Goal: Information Seeking & Learning: Learn about a topic

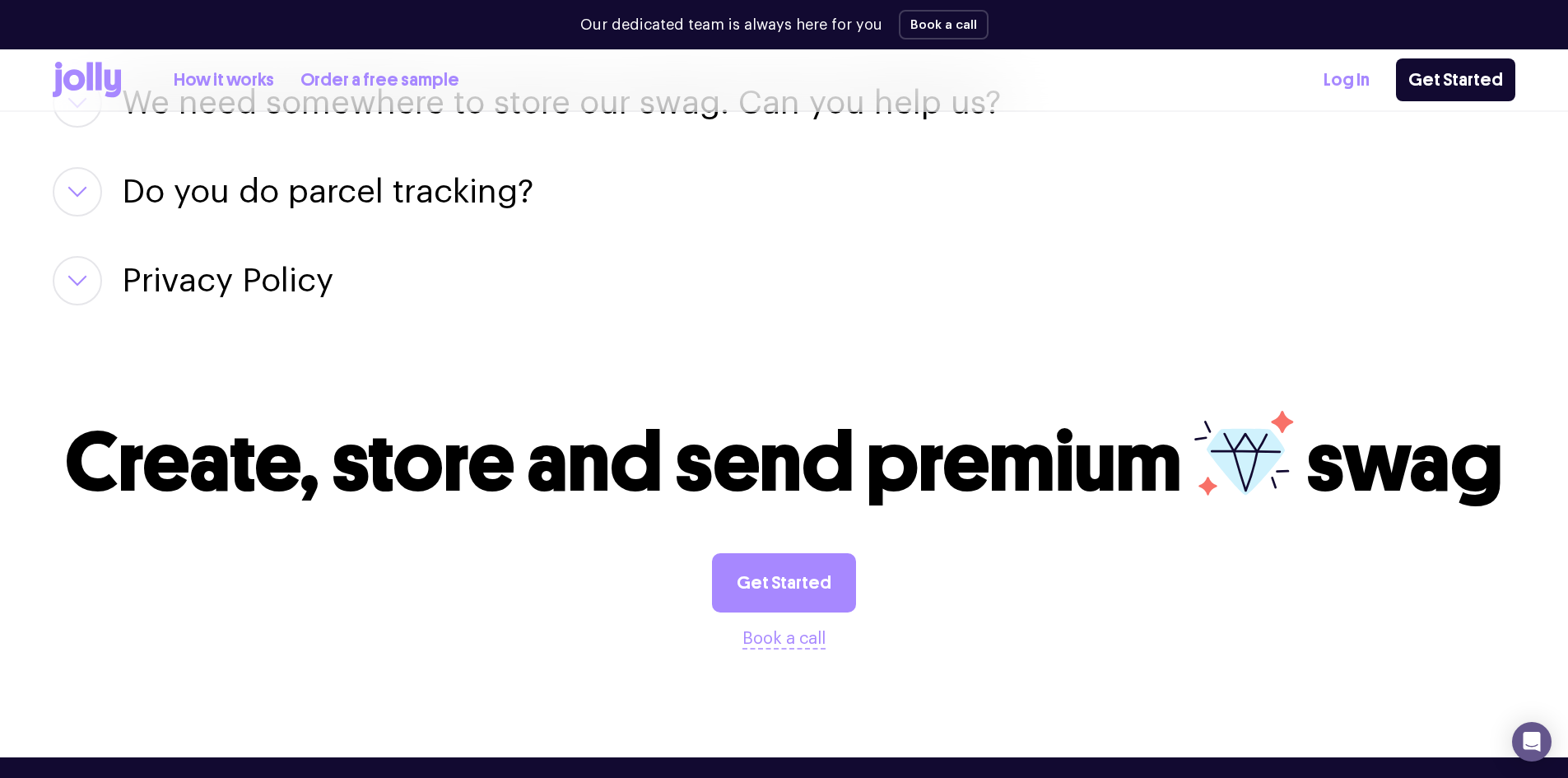
scroll to position [2357, 0]
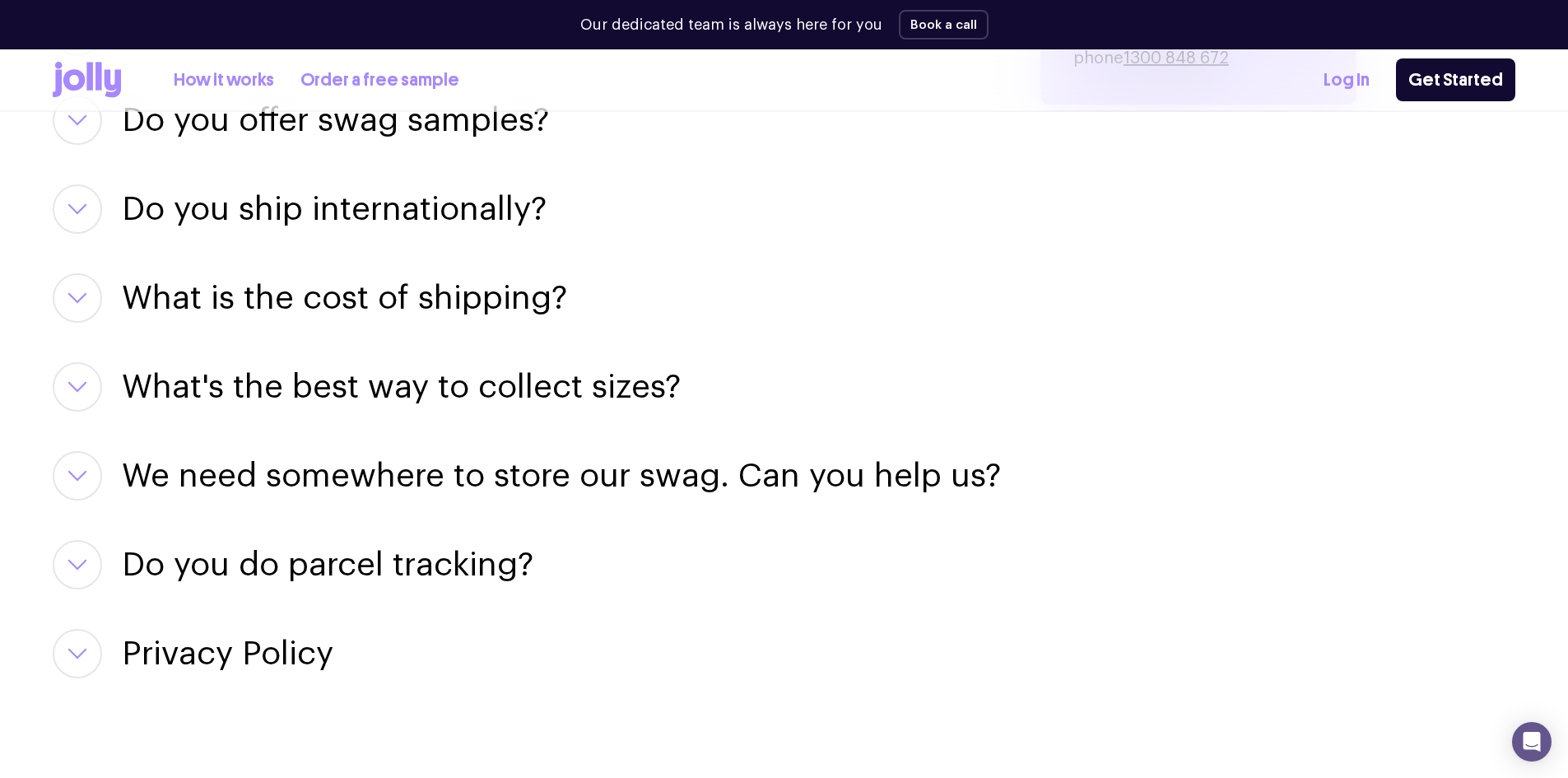
click at [81, 298] on icon "button" at bounding box center [76, 298] width 19 height 12
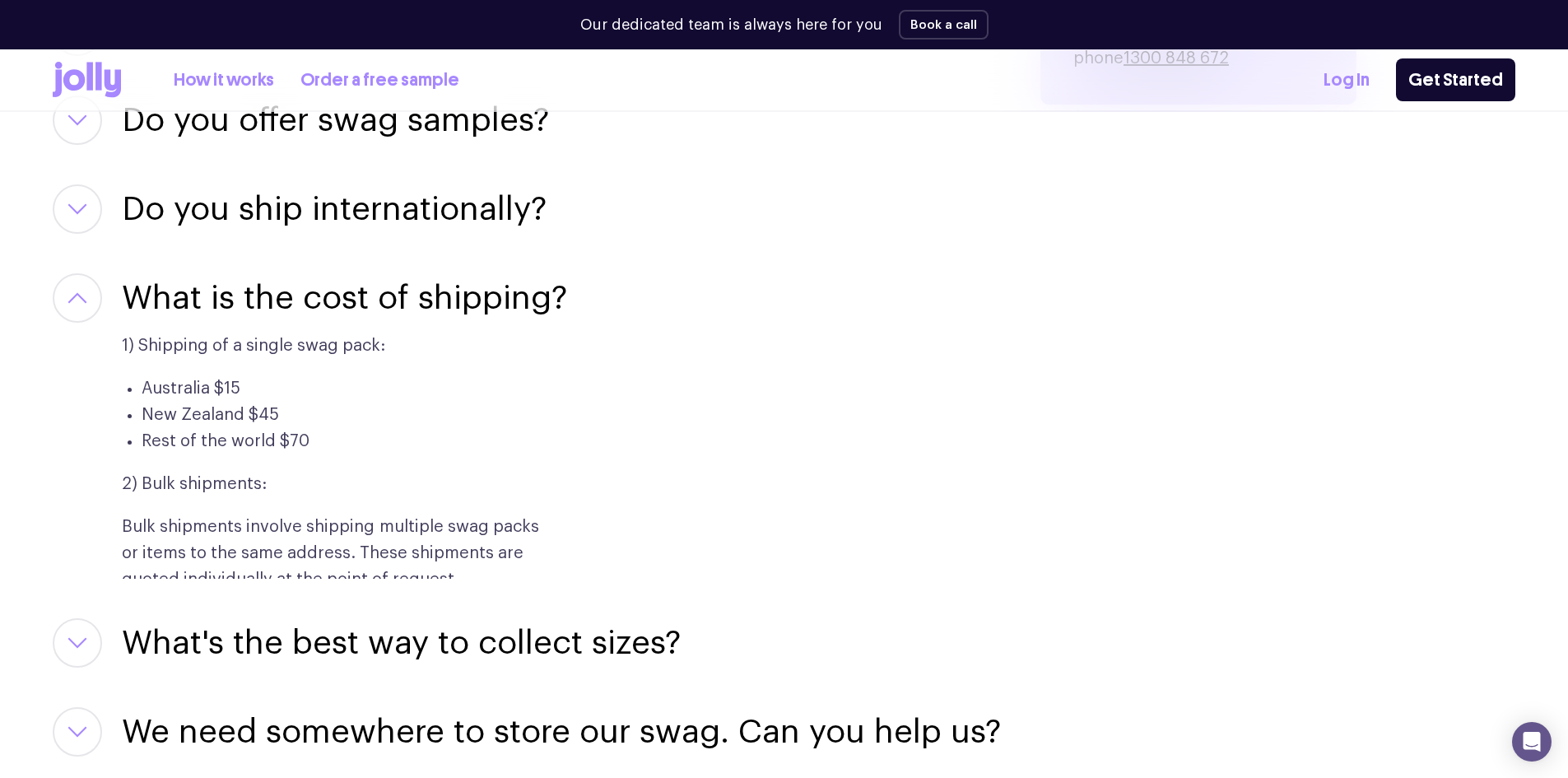
click at [81, 298] on icon "button" at bounding box center [77, 298] width 17 height 8
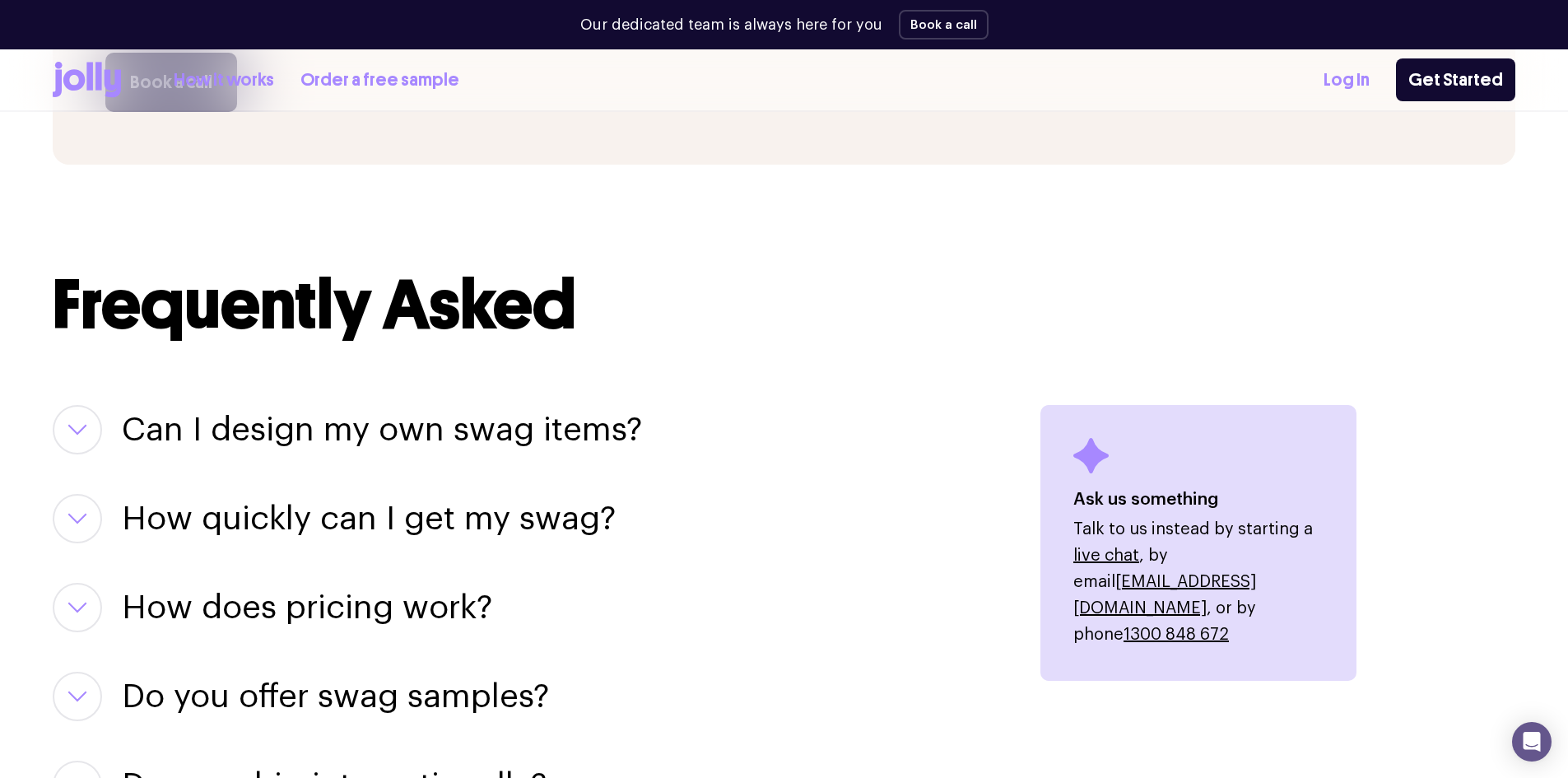
click at [79, 427] on icon "button" at bounding box center [76, 430] width 19 height 12
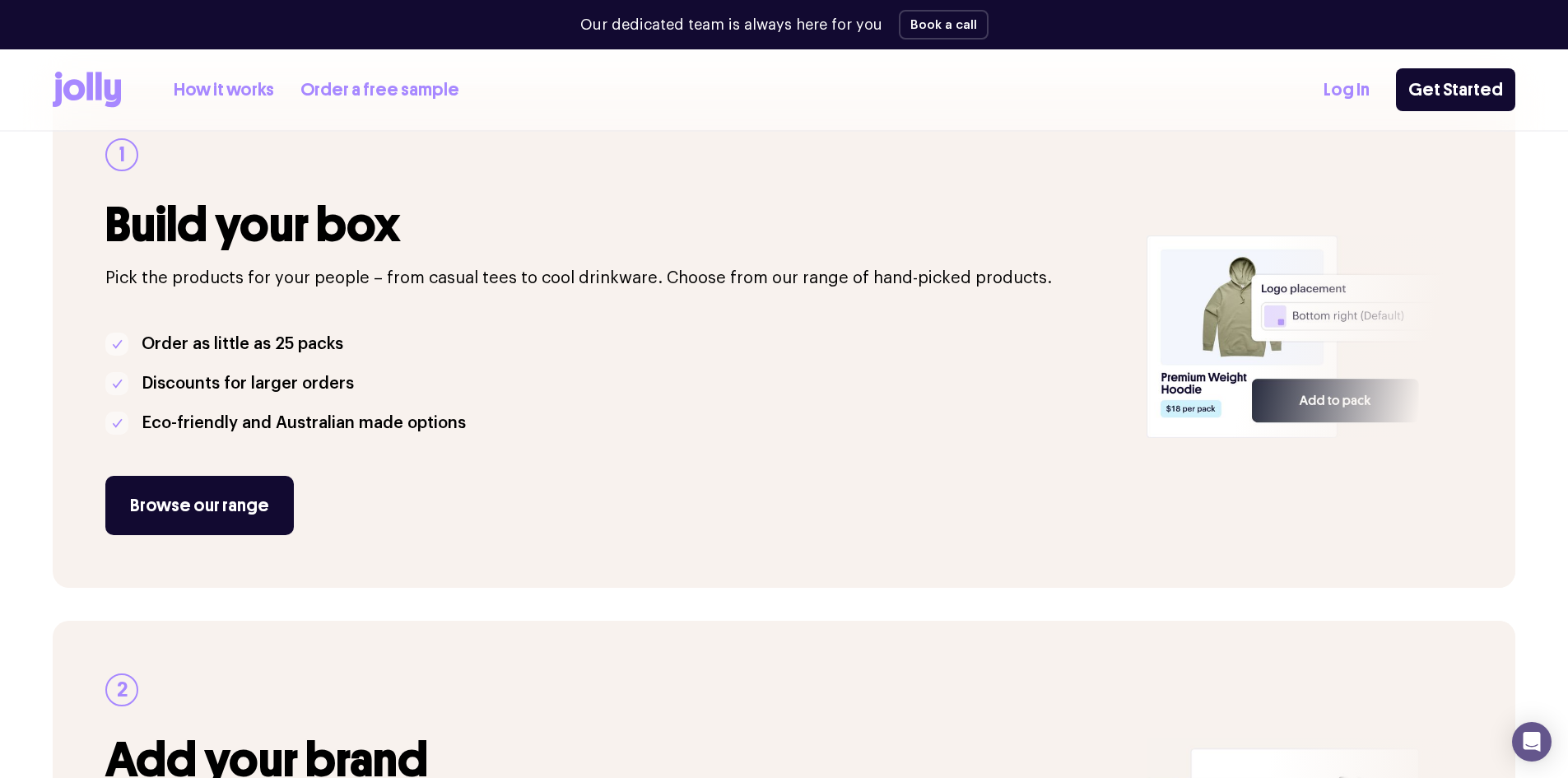
scroll to position [0, 0]
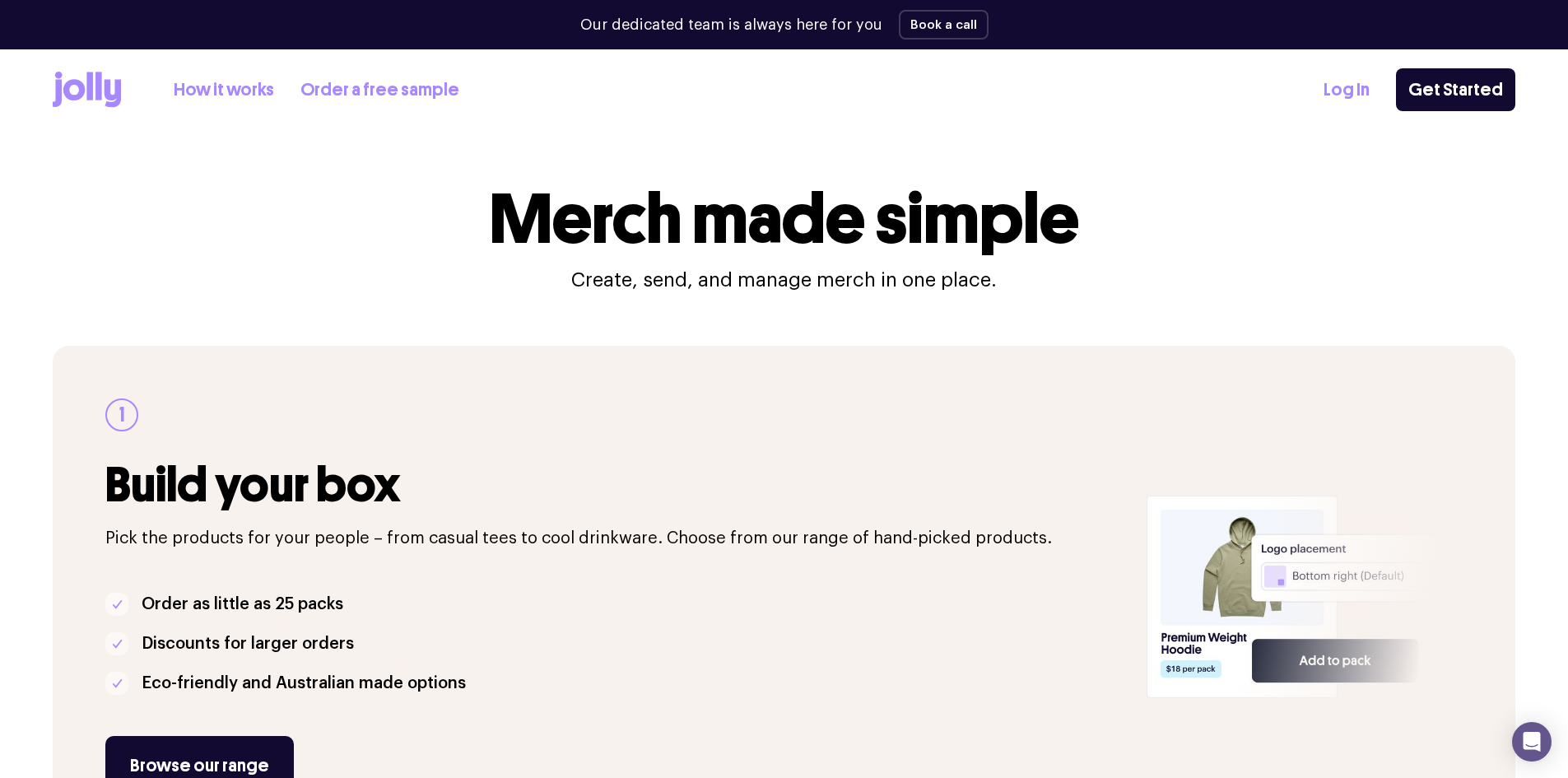
click at [336, 84] on link "Order a free sample" at bounding box center [380, 89] width 158 height 27
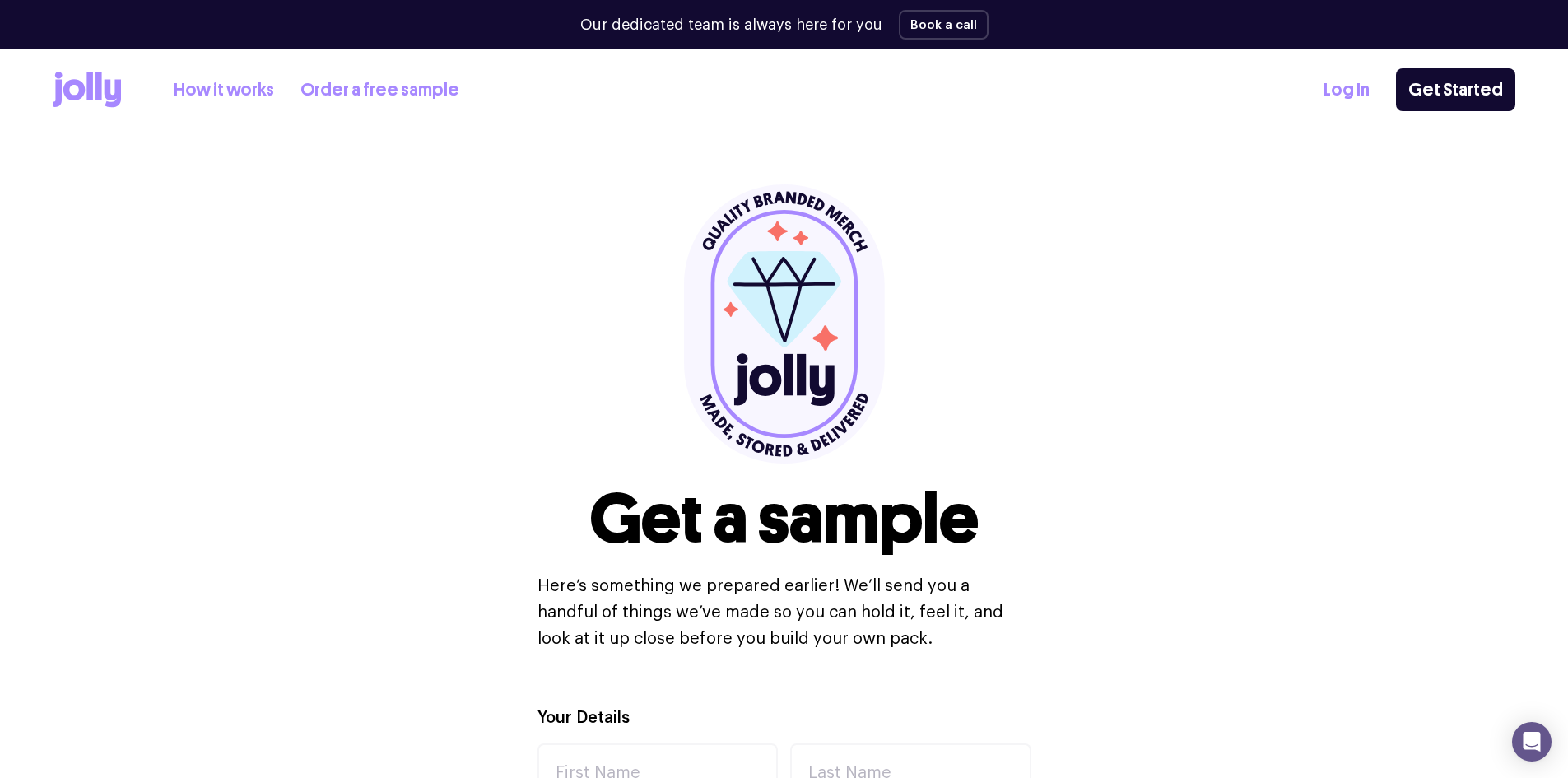
click at [213, 88] on link "How it works" at bounding box center [224, 89] width 100 height 27
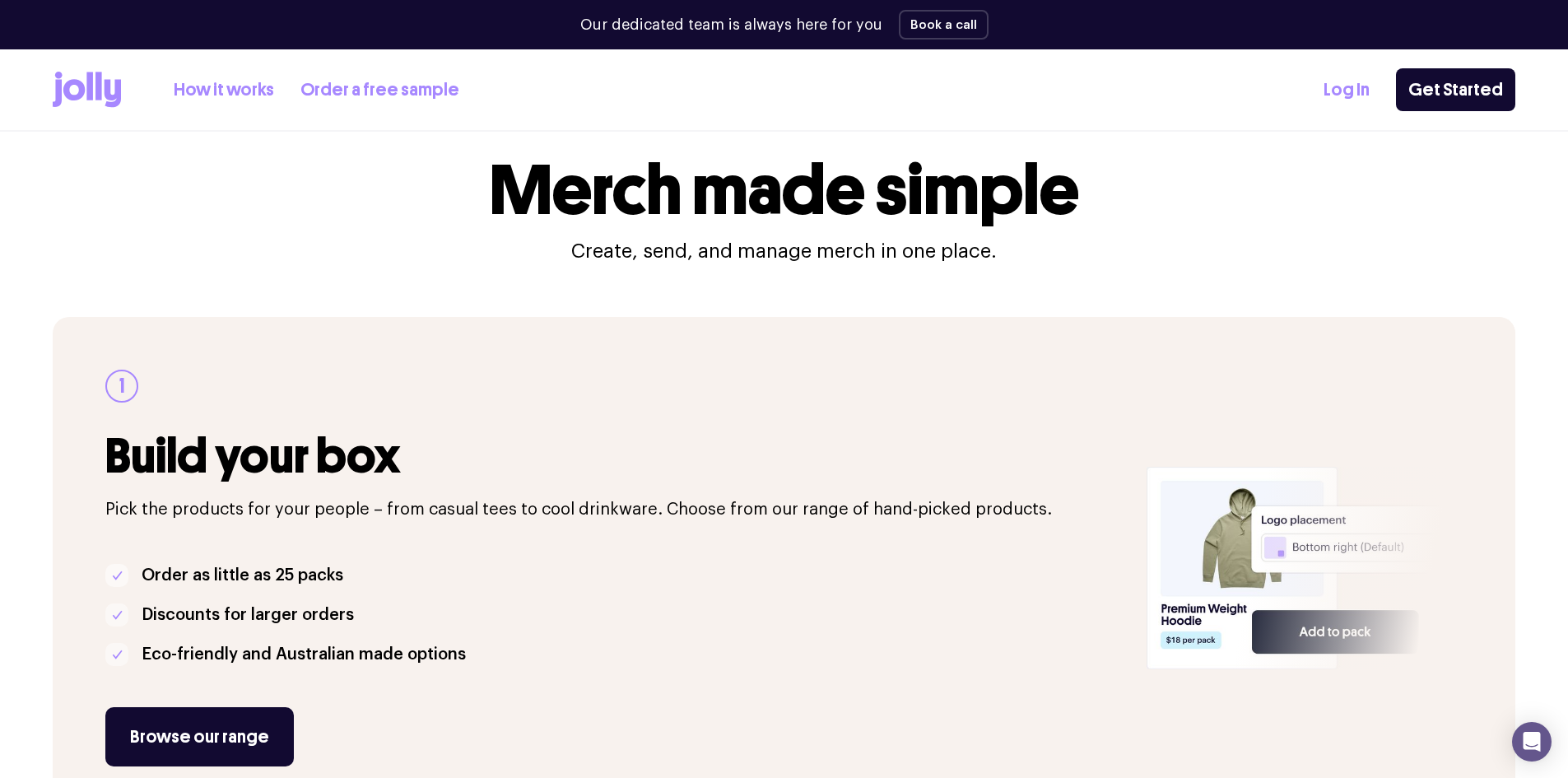
scroll to position [82, 0]
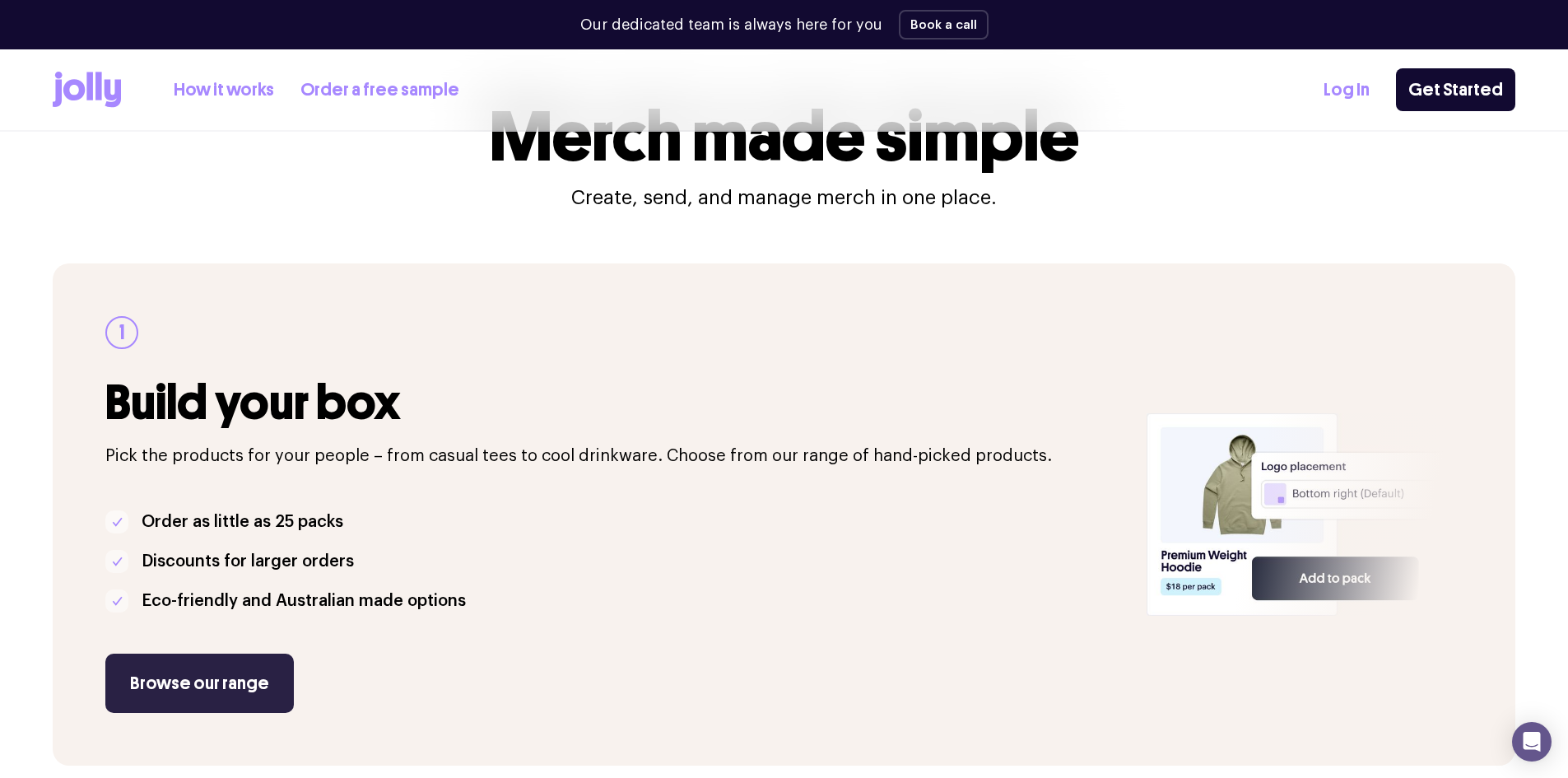
click at [243, 669] on link "Browse our range" at bounding box center [199, 683] width 189 height 59
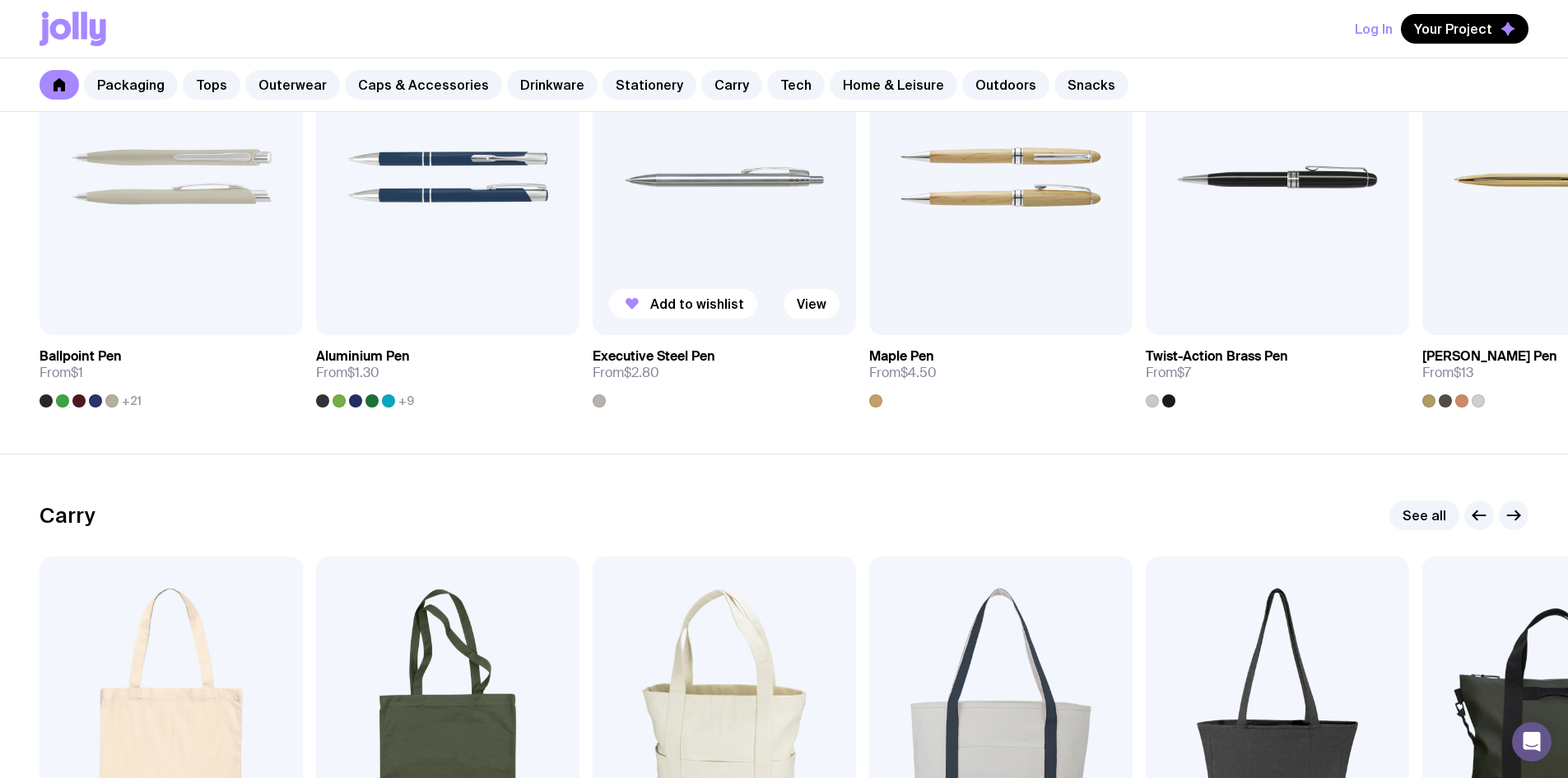
scroll to position [3130, 0]
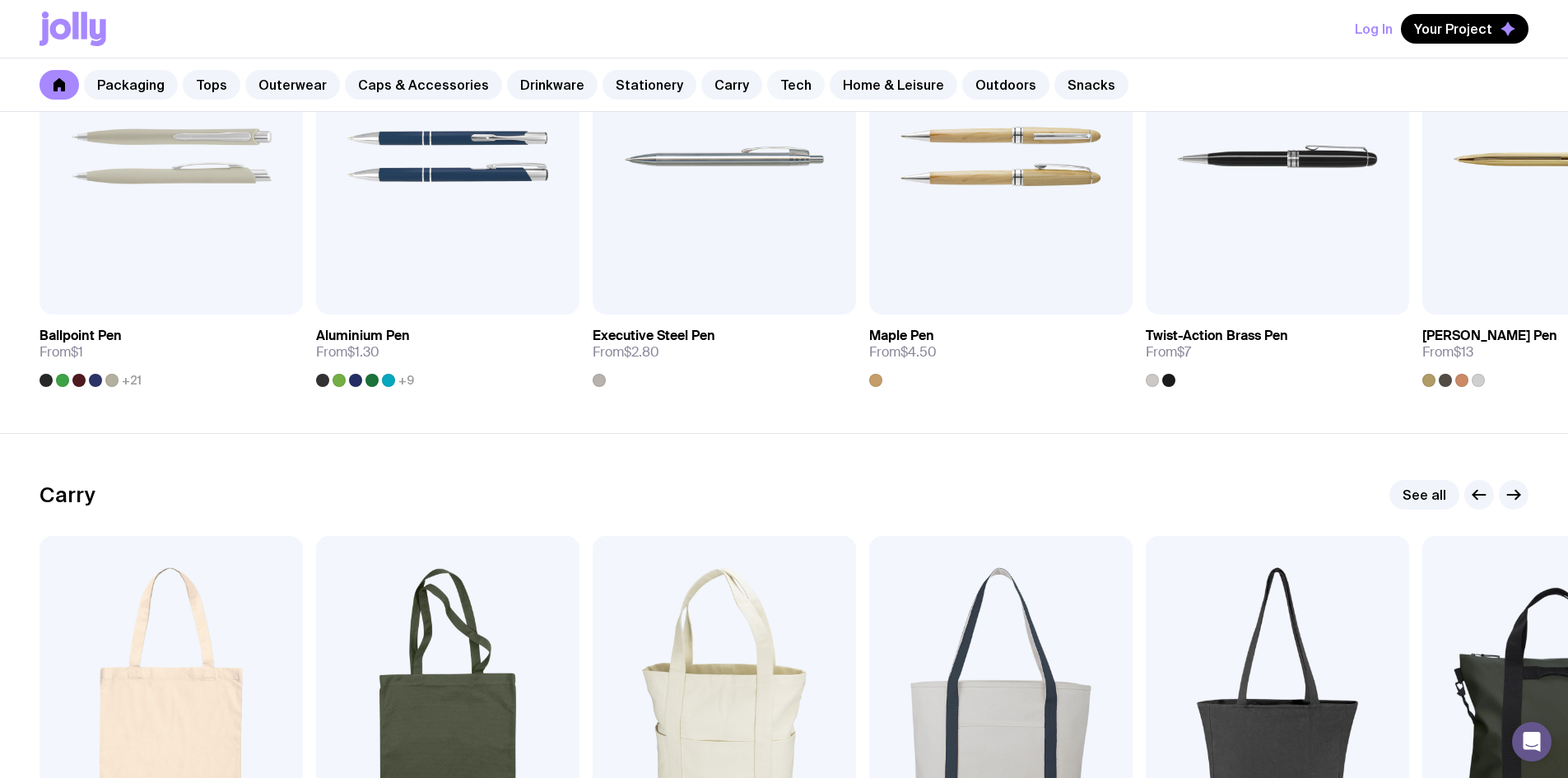
click at [782, 85] on link "Tech" at bounding box center [796, 85] width 58 height 29
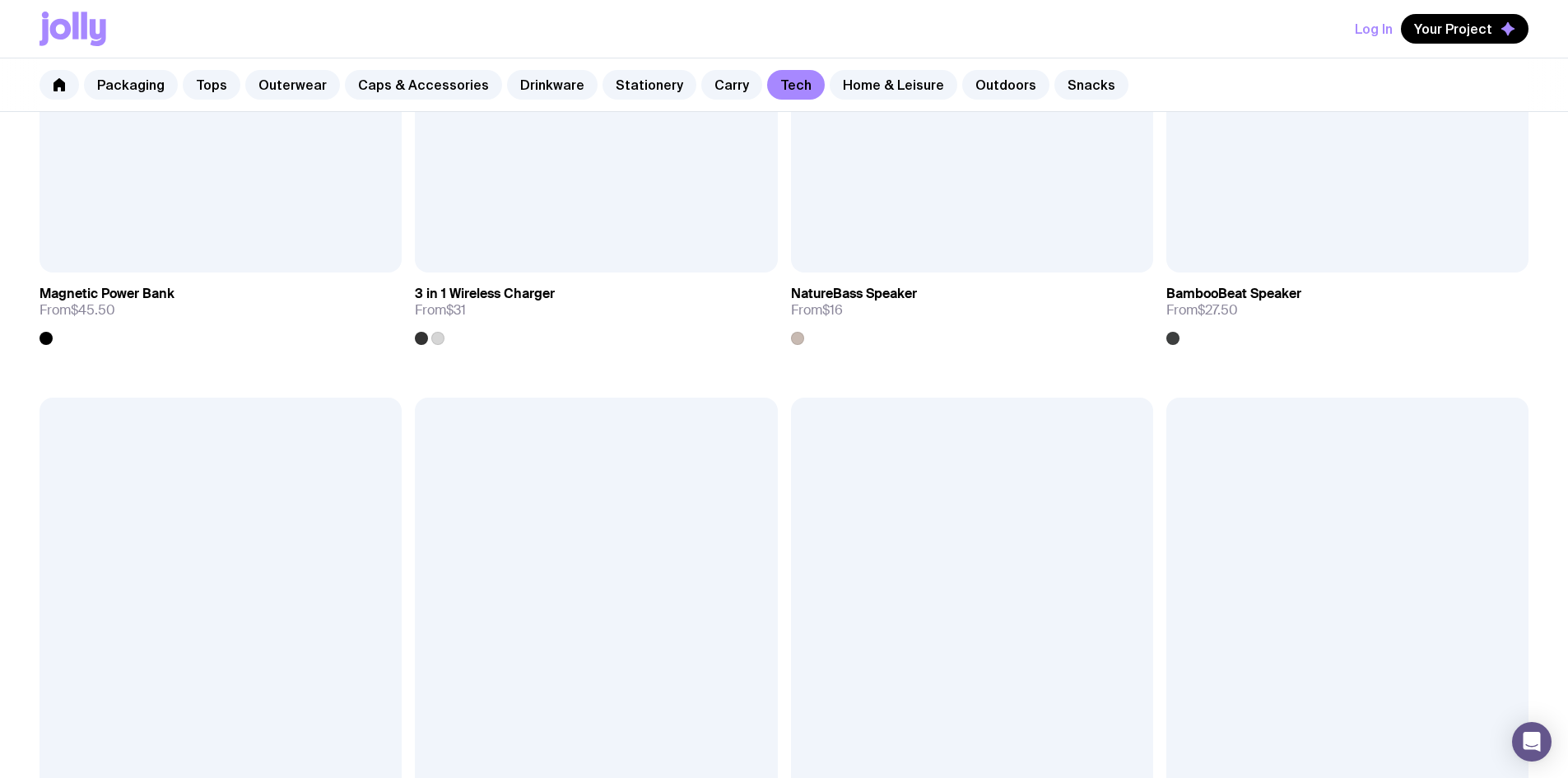
scroll to position [1928, 0]
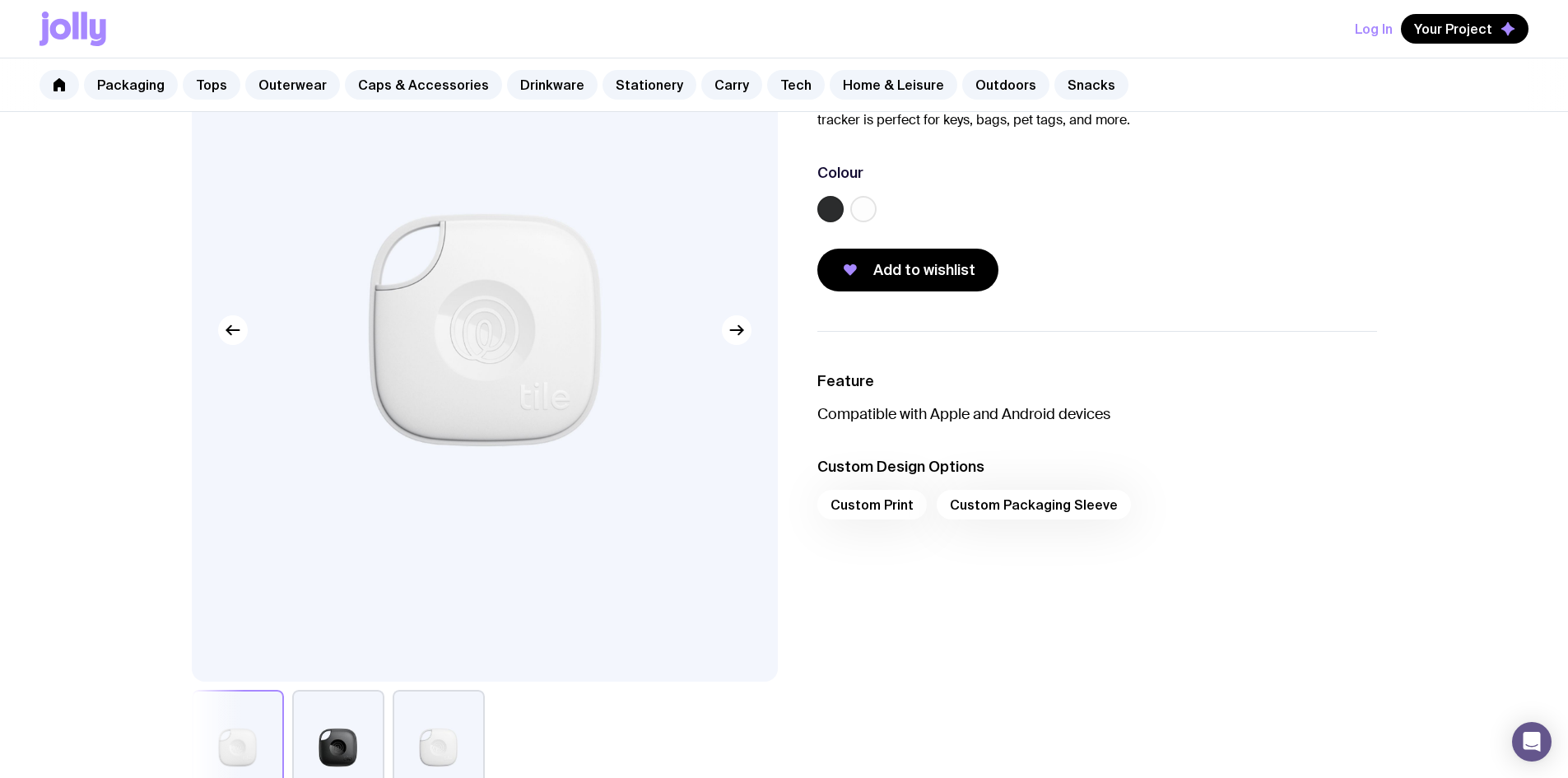
scroll to position [165, 0]
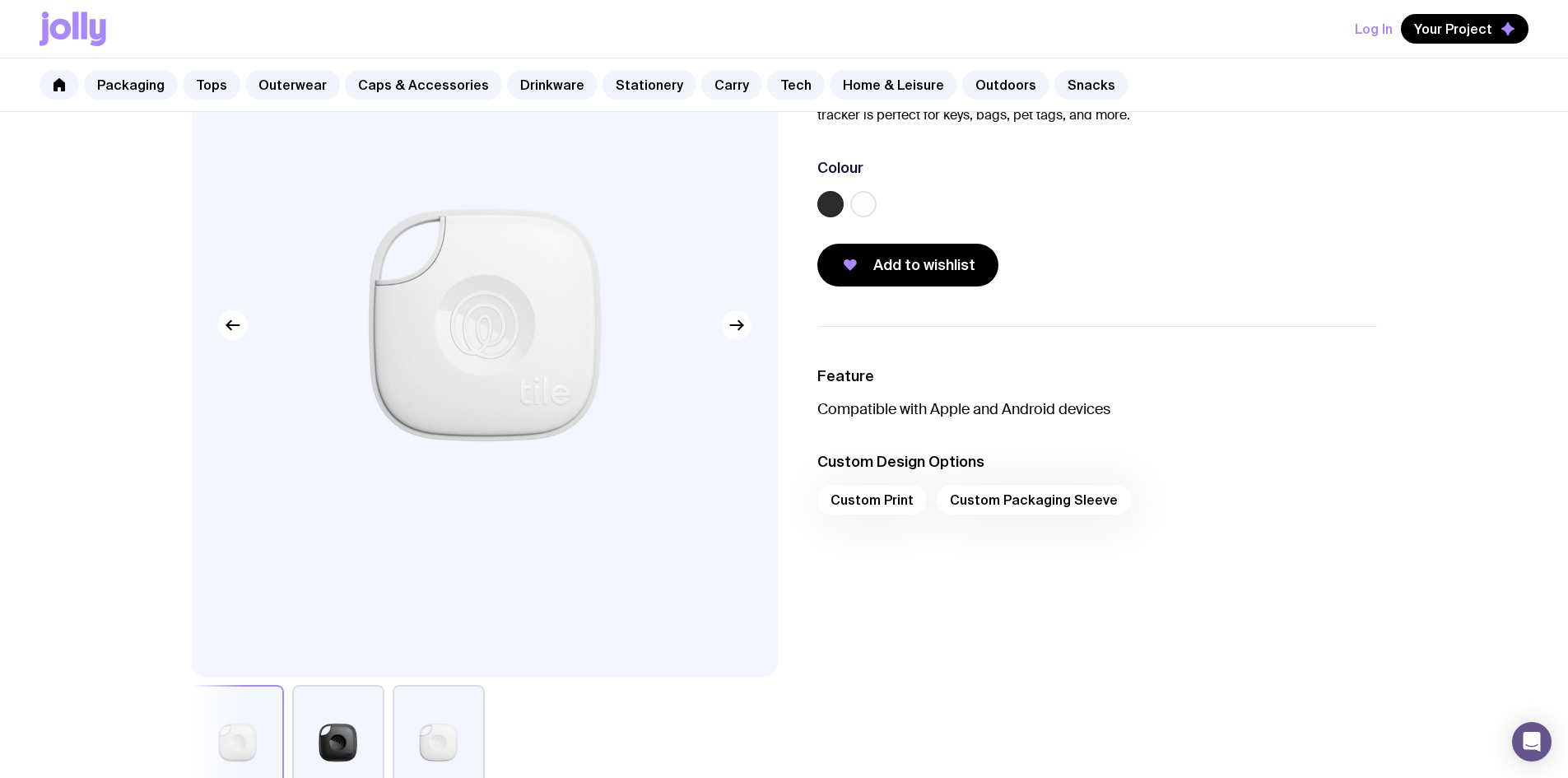
click at [730, 335] on icon "button" at bounding box center [736, 324] width 19 height 19
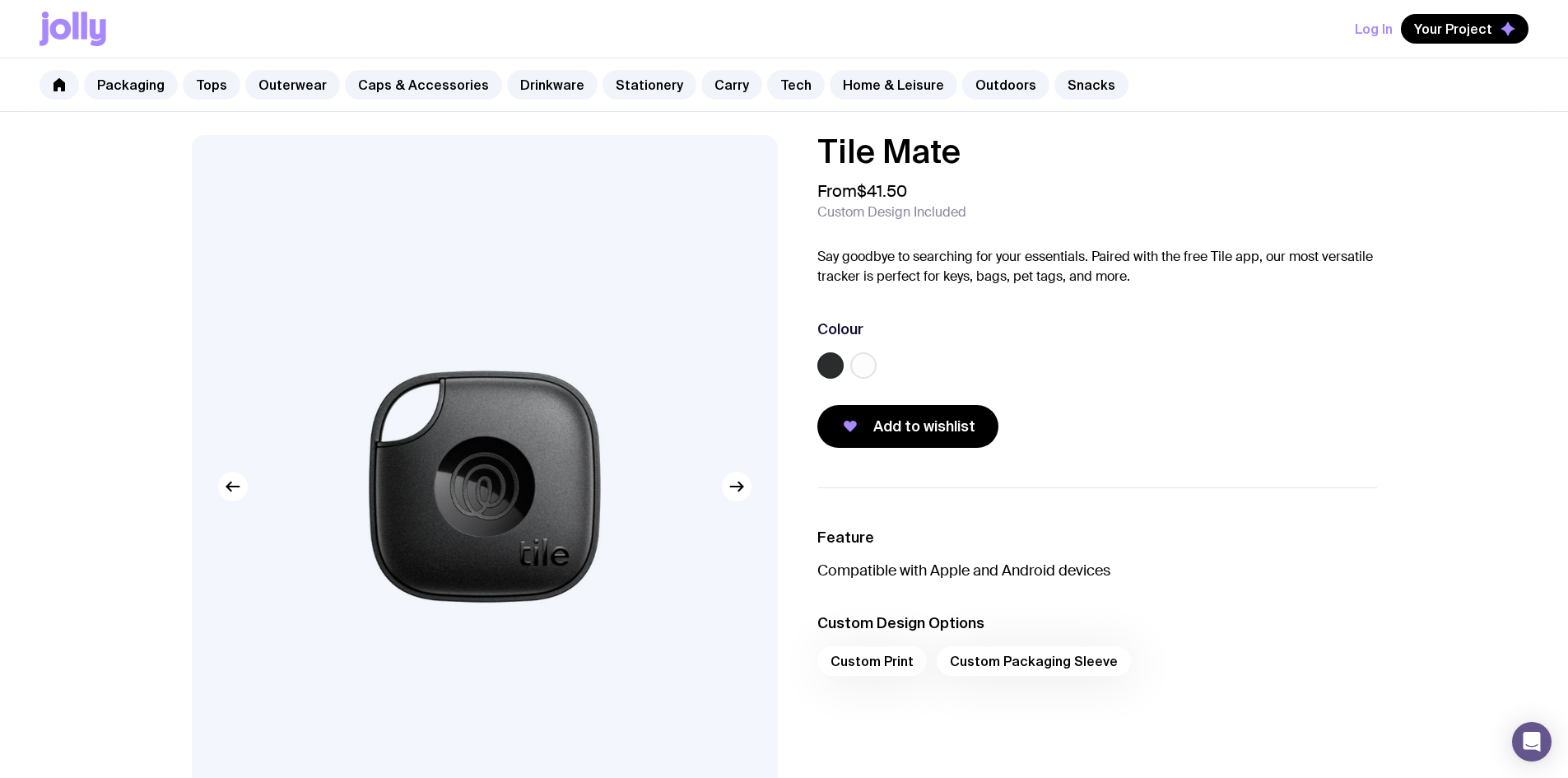
scroll to position [0, 0]
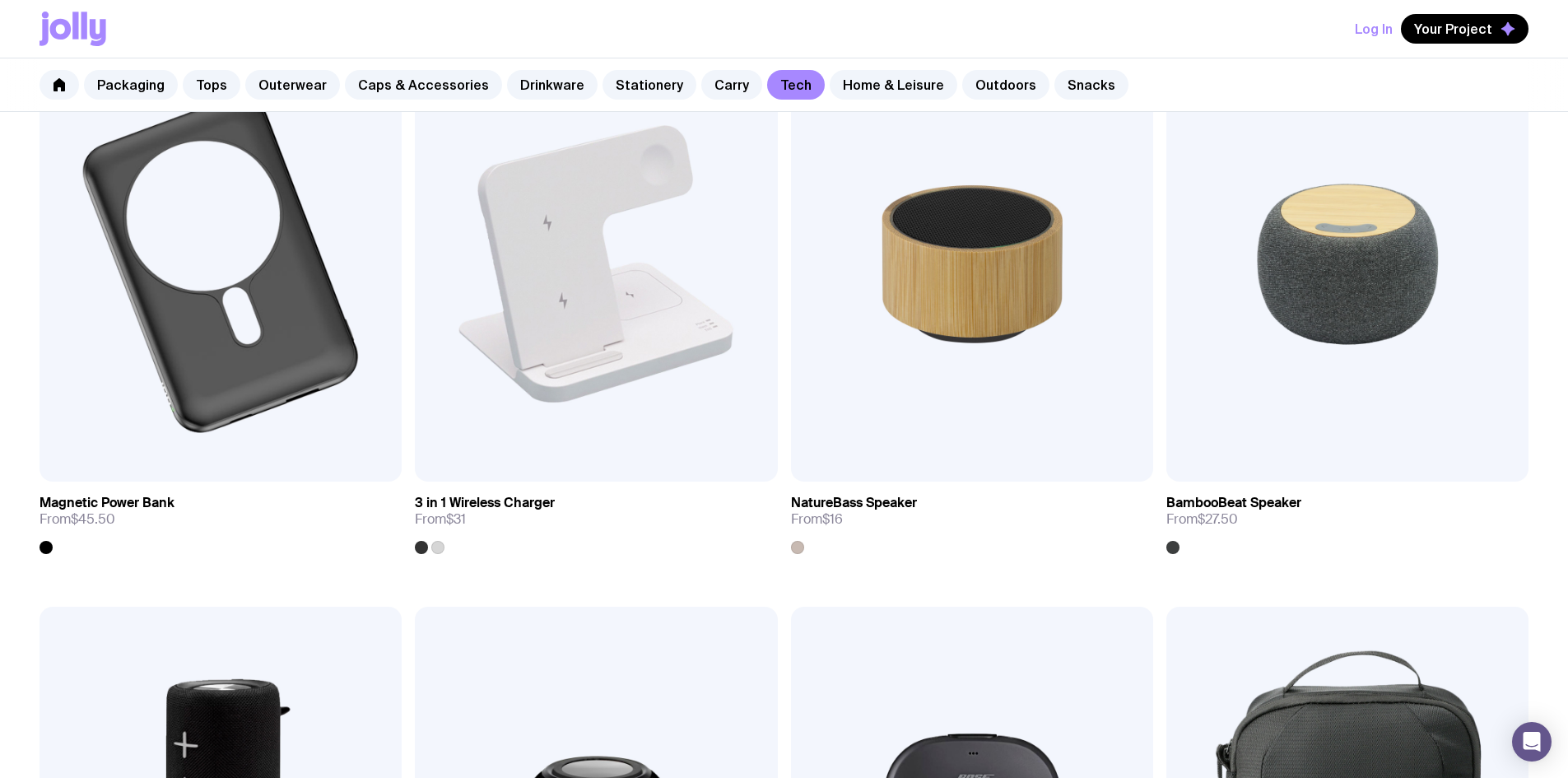
scroll to position [1187, 0]
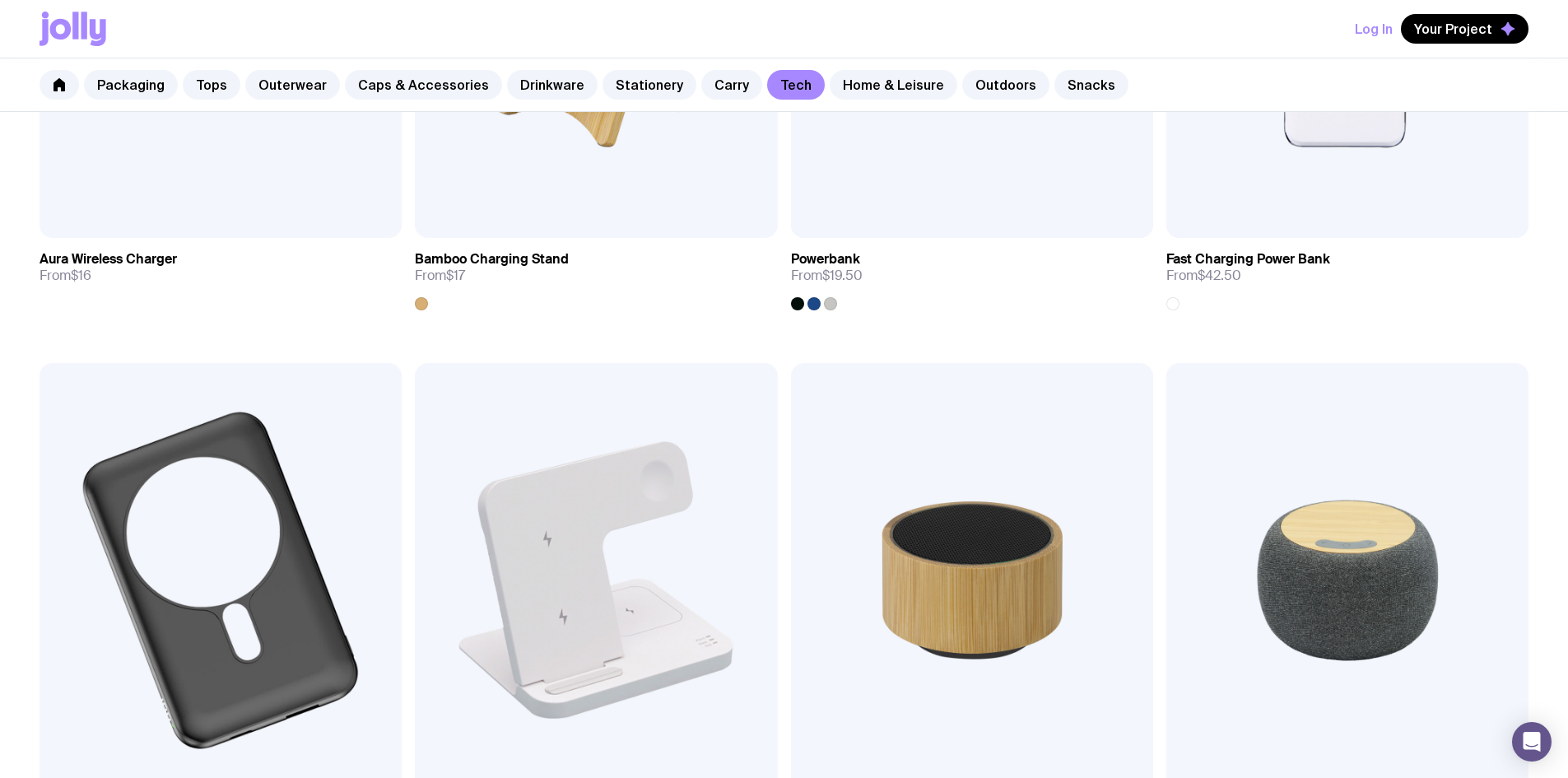
scroll to position [1928, 0]
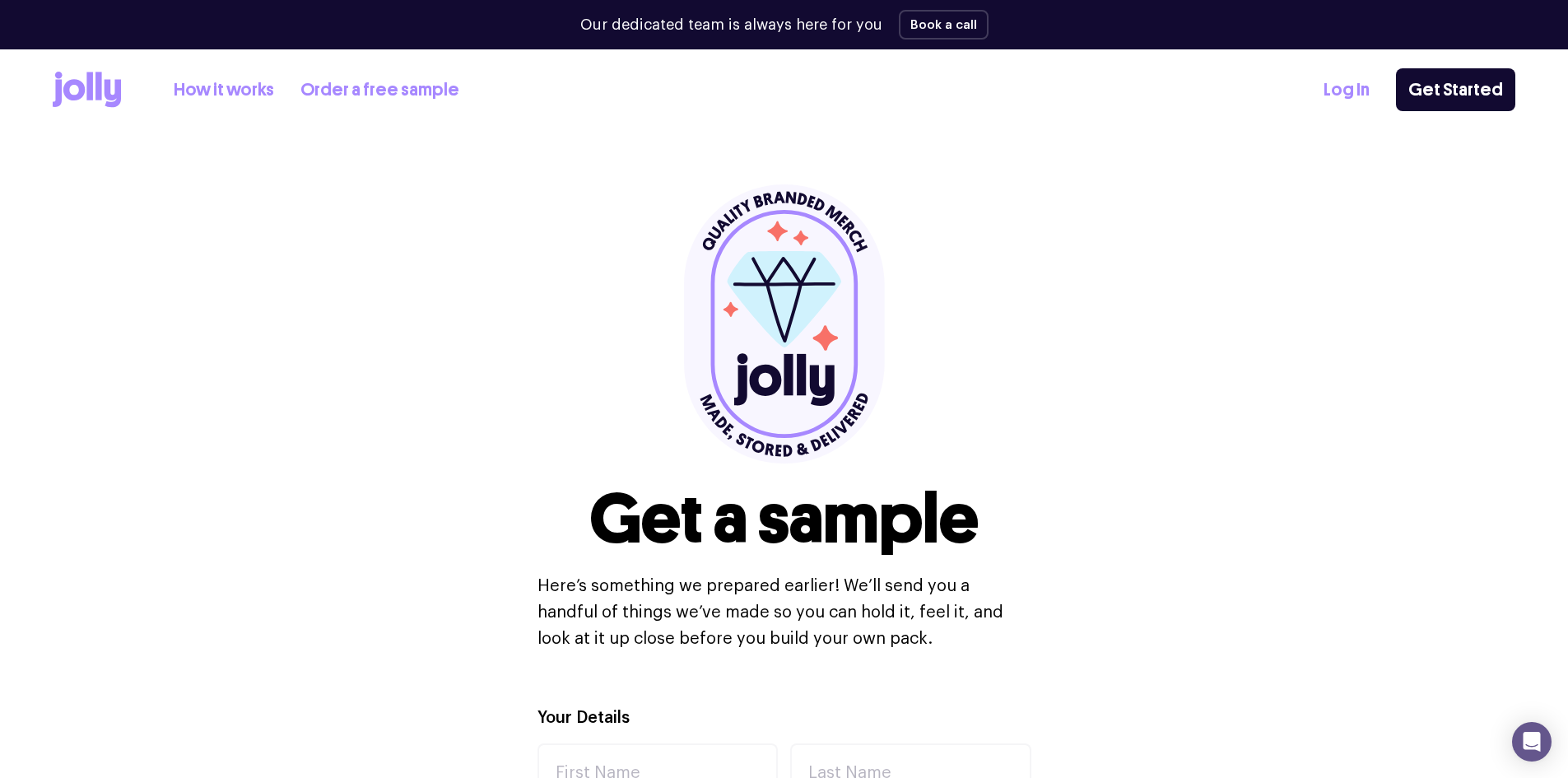
click at [105, 93] on icon at bounding box center [112, 94] width 17 height 28
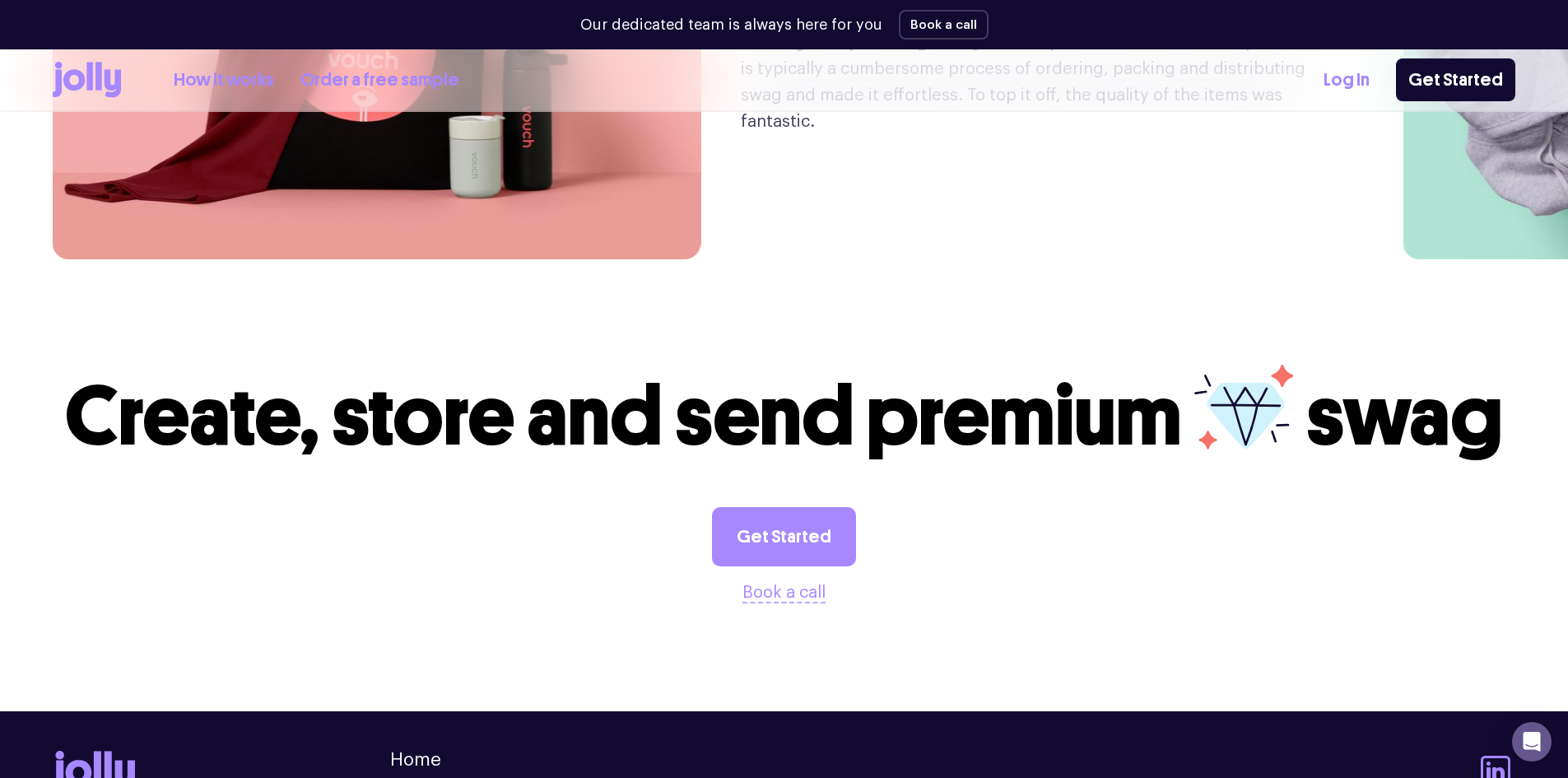
scroll to position [4036, 0]
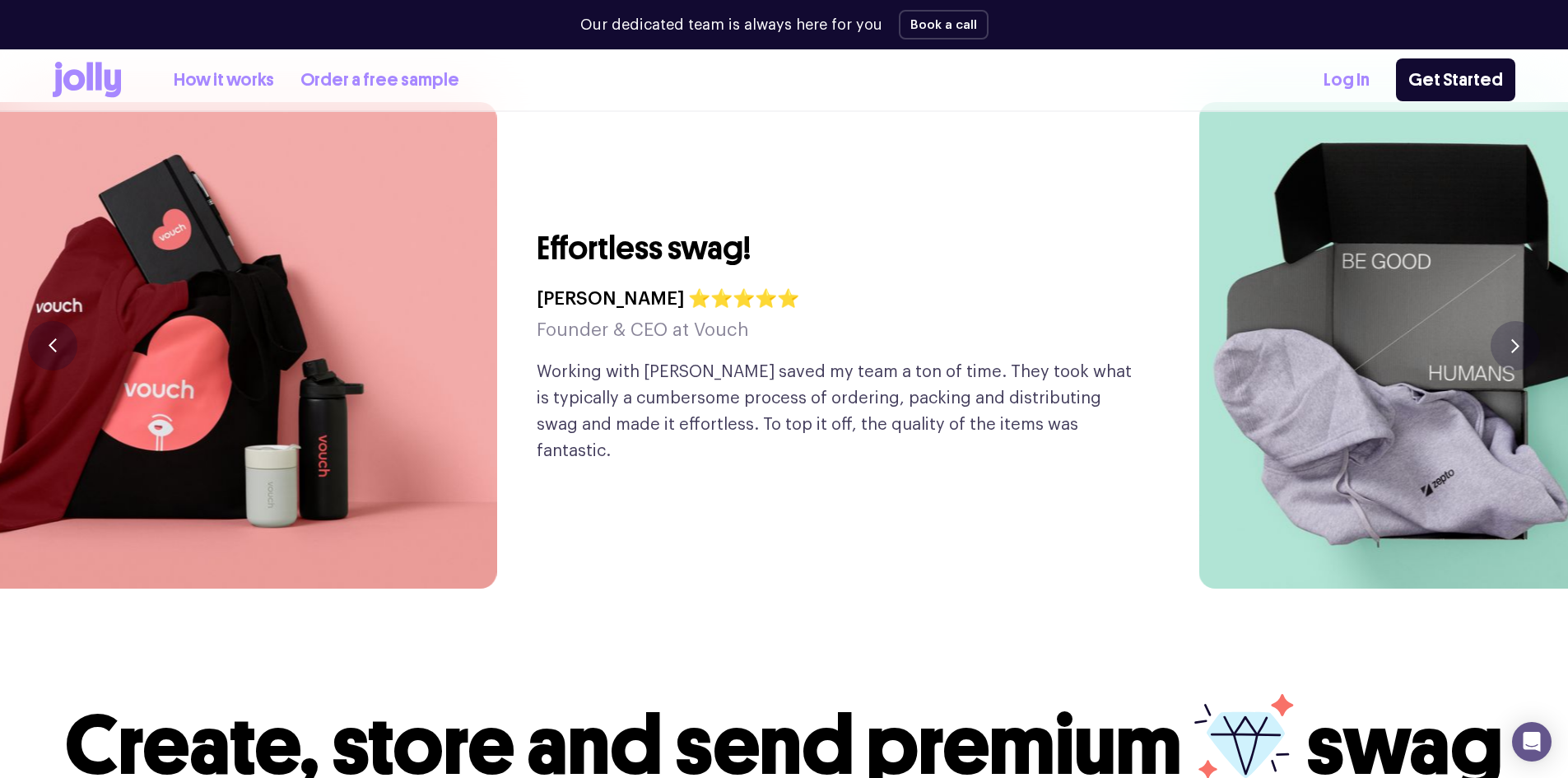
drag, startPoint x: 705, startPoint y: 394, endPoint x: 515, endPoint y: 406, distance: 190.4
click at [537, 404] on p "Working with Jolly saved my team a ton of time. They took what is typically a c…" at bounding box center [841, 412] width 609 height 105
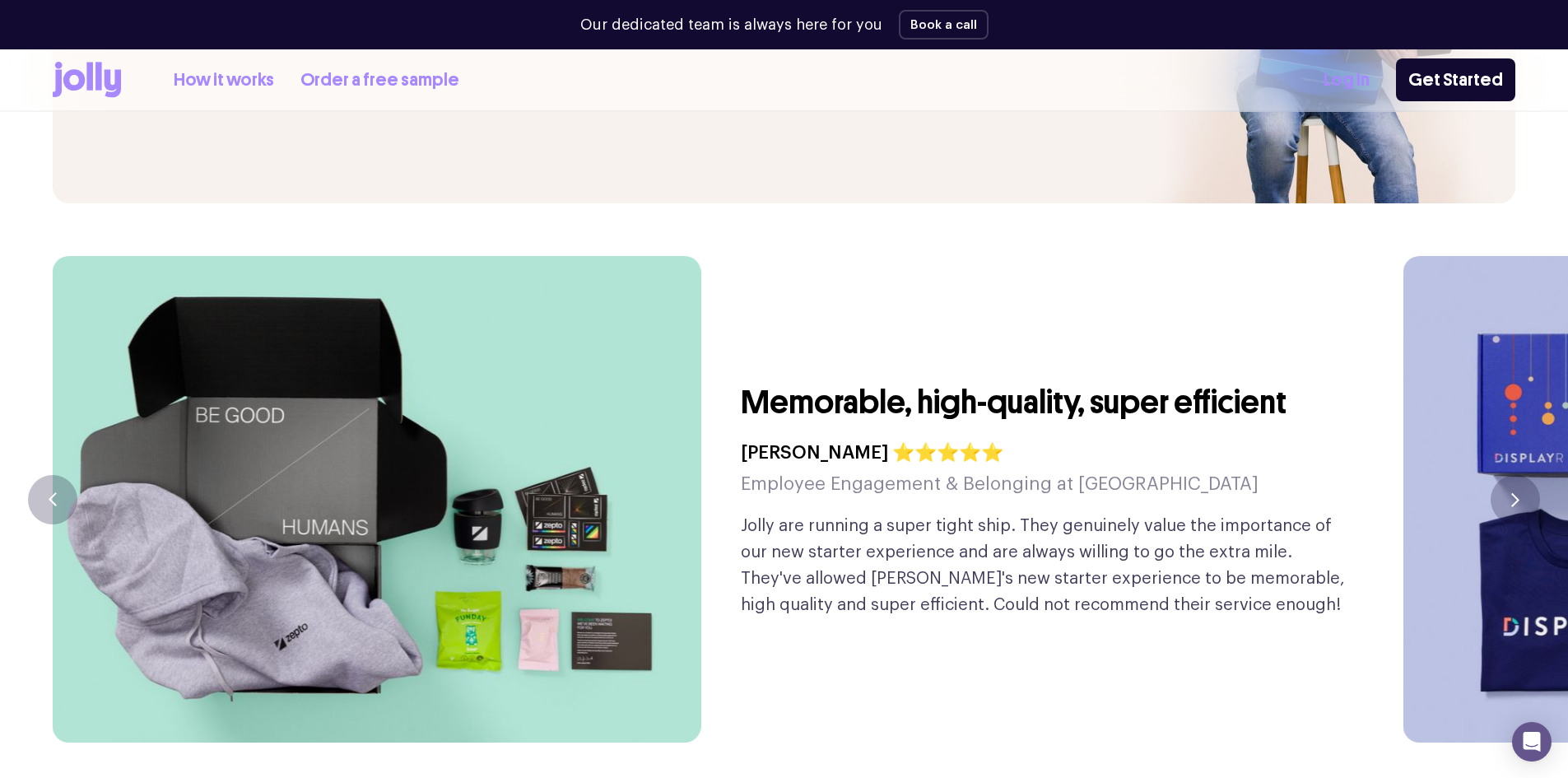
scroll to position [3872, 0]
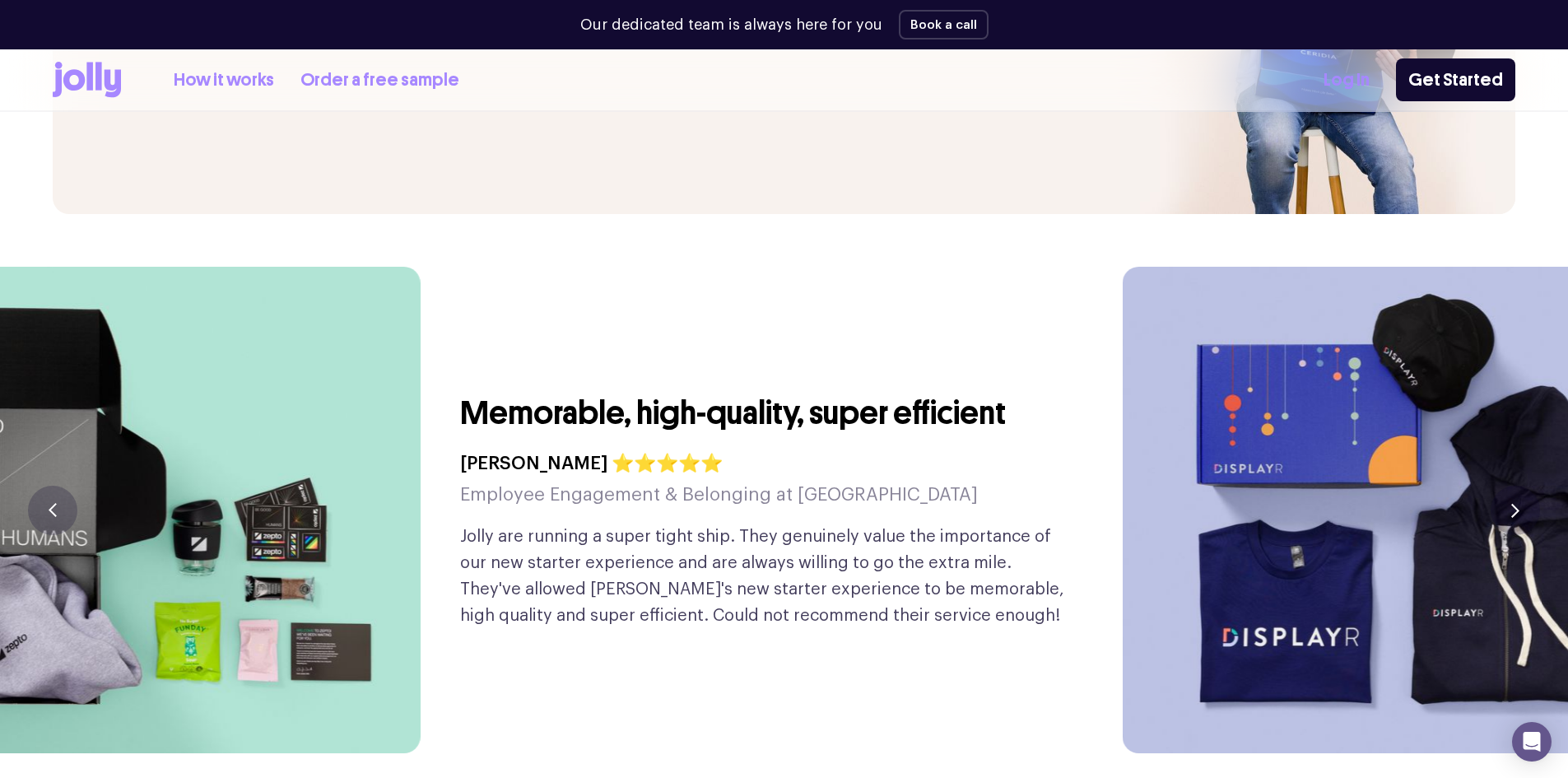
drag, startPoint x: 1101, startPoint y: 401, endPoint x: 696, endPoint y: 419, distance: 405.4
click at [777, 419] on div "Memorable, high-quality, super efficient Eve Erickson ⭐⭐⭐⭐⭐ Employee Engagement…" at bounding box center [764, 510] width 609 height 487
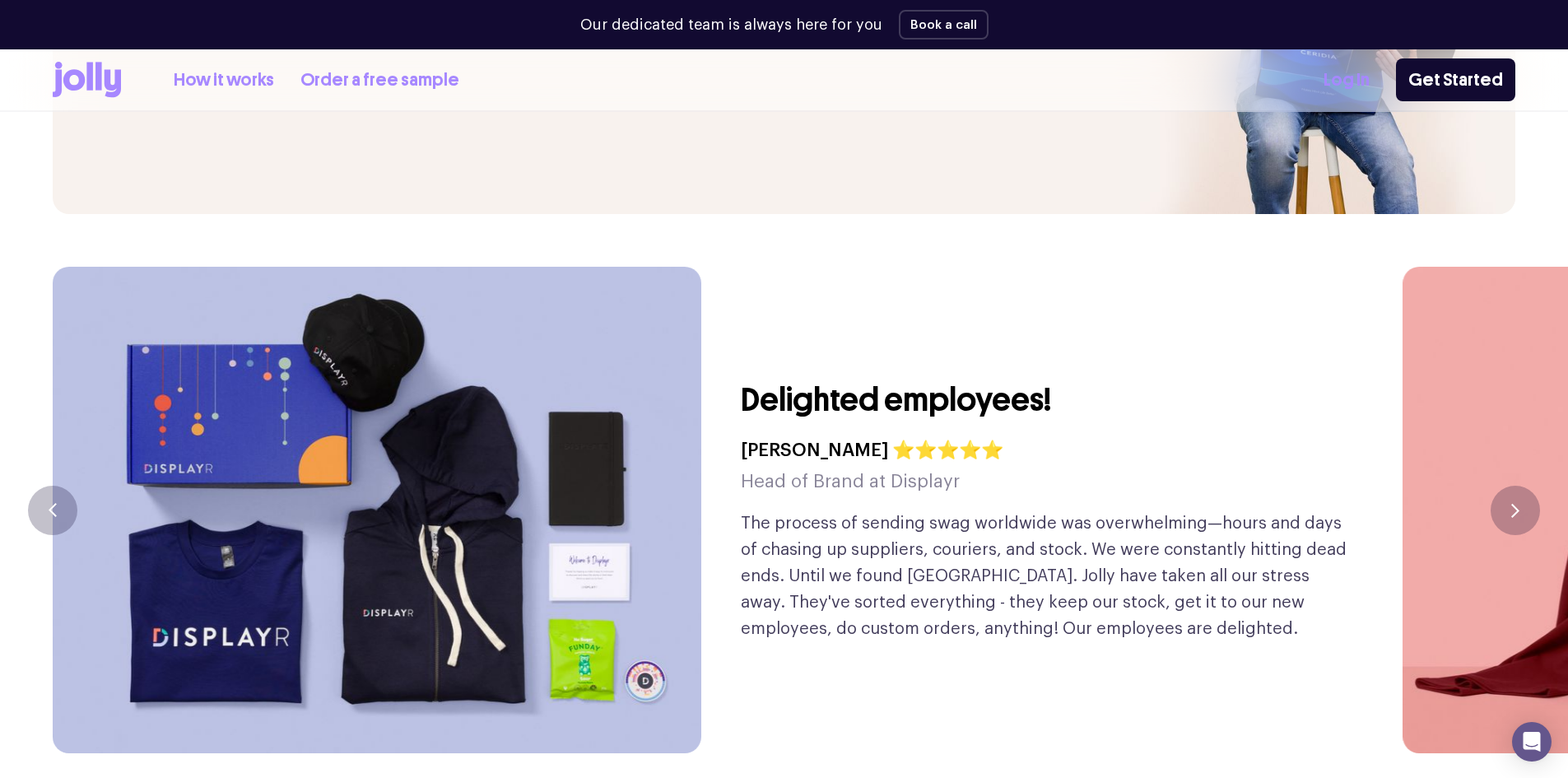
drag, startPoint x: 556, startPoint y: 432, endPoint x: 390, endPoint y: 430, distance: 166.0
click at [741, 435] on div "Natalie Brown ⭐⭐⭐⭐⭐ Head of Brand at Displayr" at bounding box center [872, 466] width 263 height 63
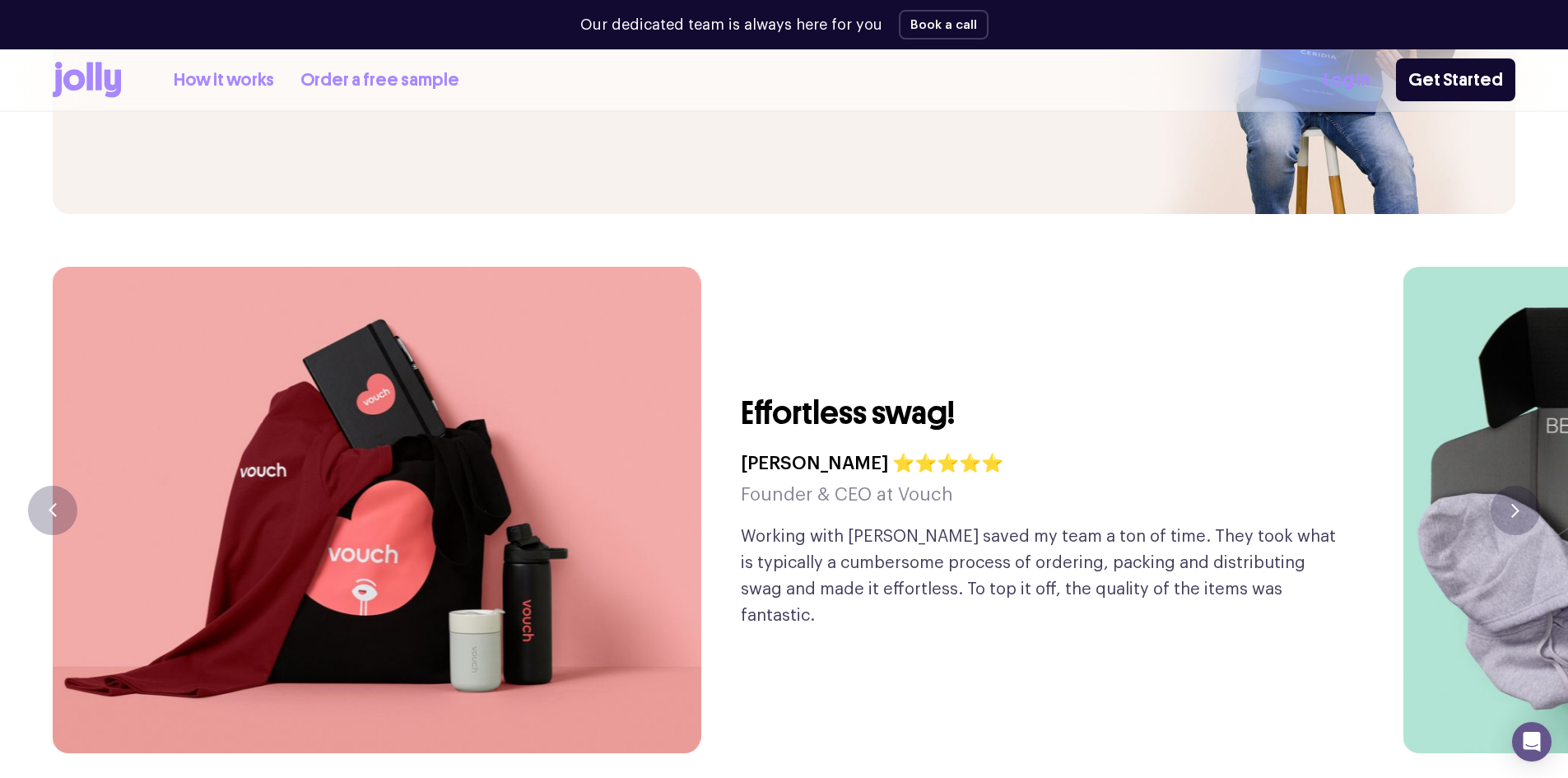
click at [741, 415] on div "Effortless swag! Gary Zurnamer ⭐⭐⭐⭐⭐ Founder & CEO at Vouch Working with Jolly …" at bounding box center [1045, 510] width 609 height 487
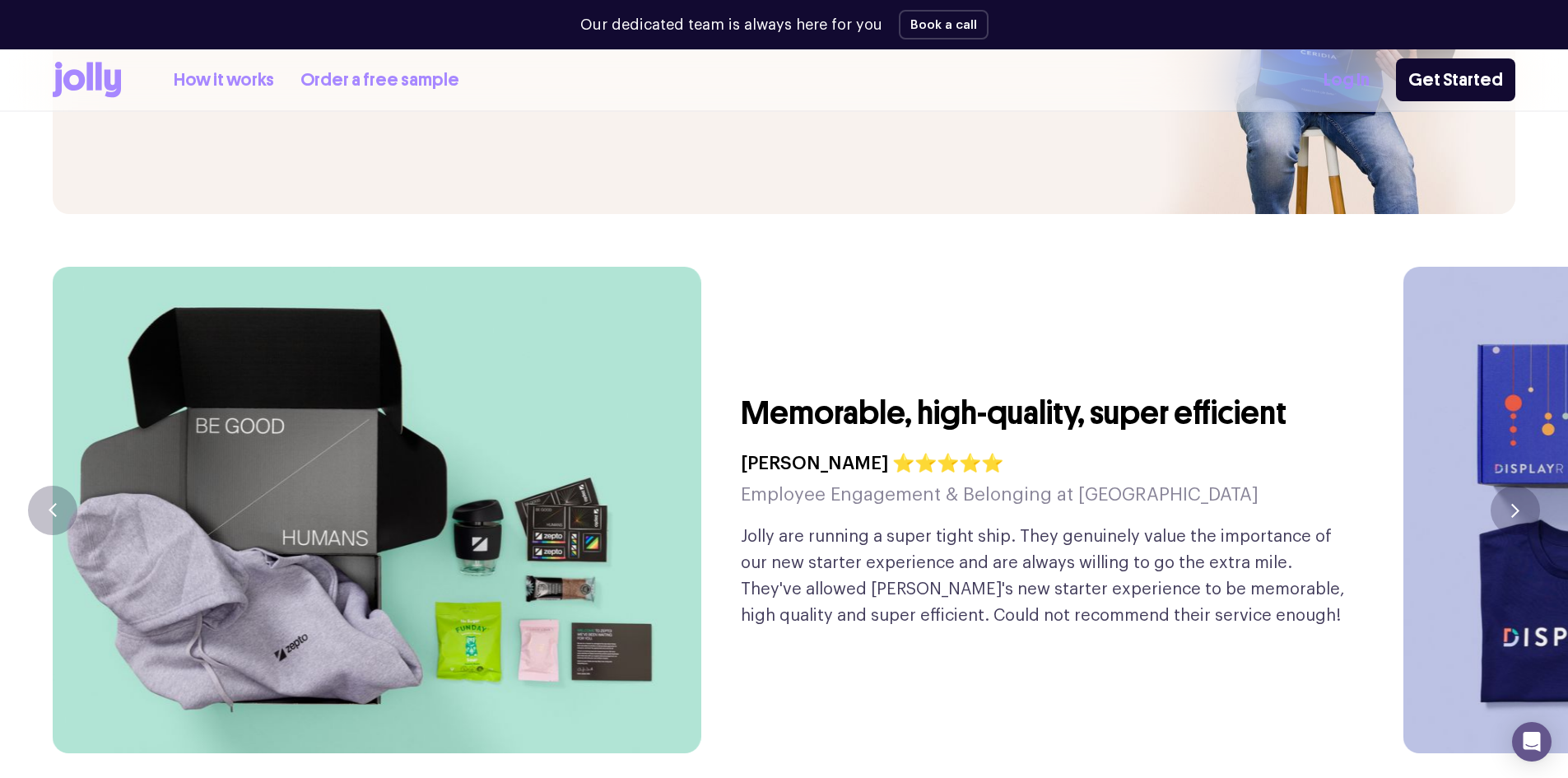
drag, startPoint x: 946, startPoint y: 419, endPoint x: 775, endPoint y: 430, distance: 171.4
click at [807, 448] on h4 "Eve Erickson ⭐⭐⭐⭐⭐" at bounding box center [1000, 464] width 518 height 31
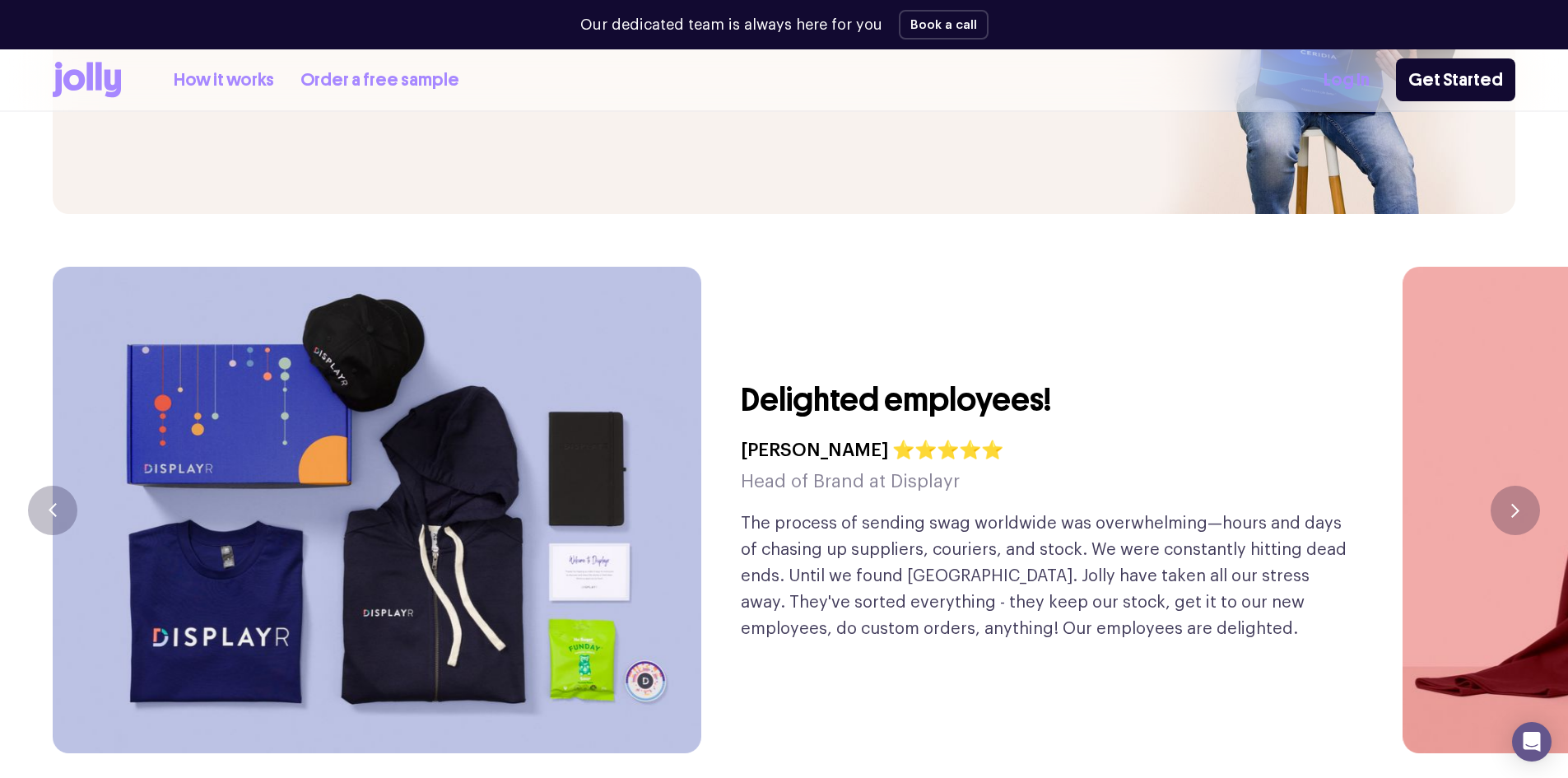
drag, startPoint x: 993, startPoint y: 421, endPoint x: 754, endPoint y: 445, distance: 240.2
click at [794, 442] on div "Delighted employees! Natalie Brown ⭐⭐⭐⭐⭐ Head of Brand at Displayr The process …" at bounding box center [1045, 510] width 609 height 487
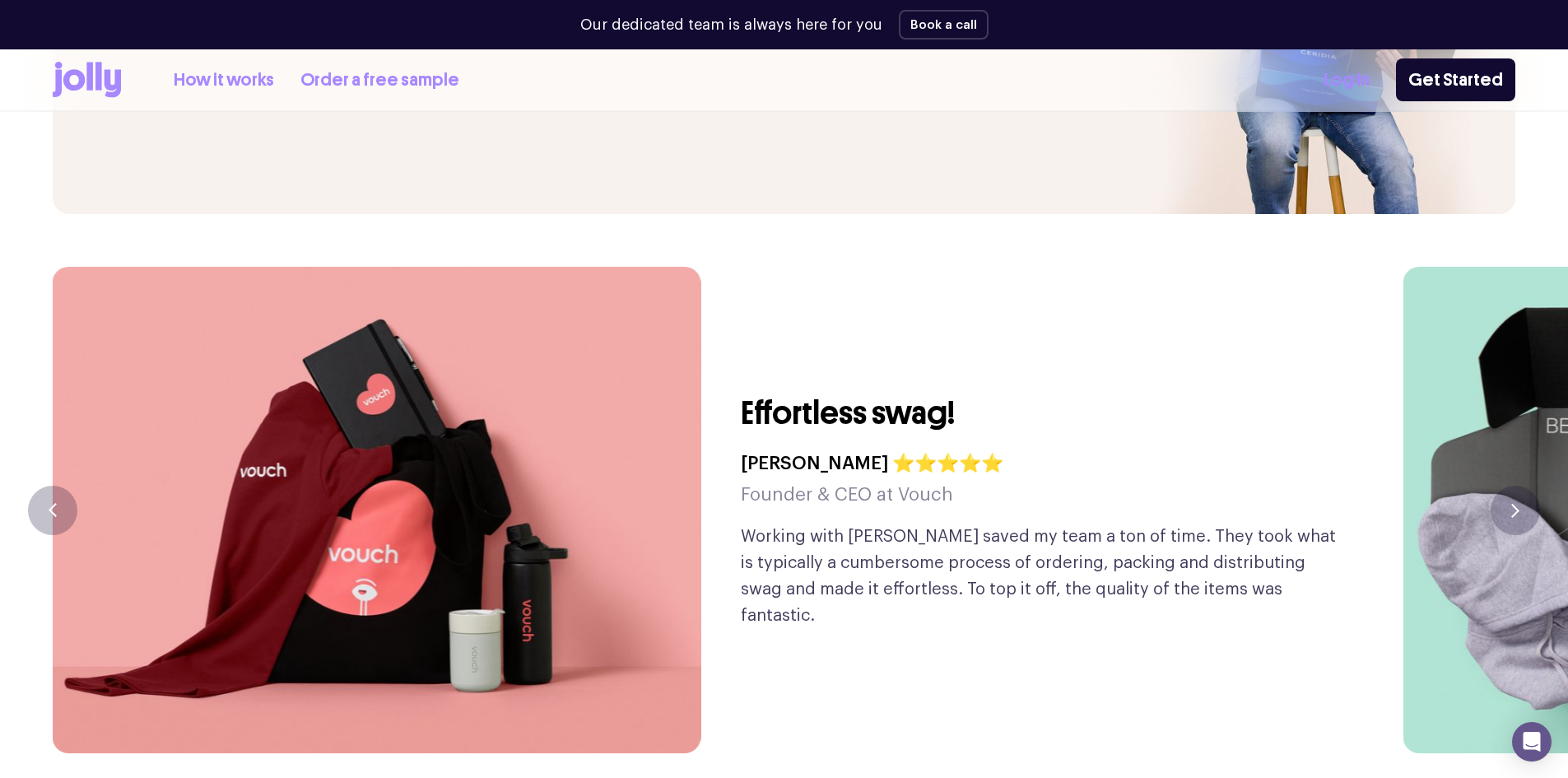
click at [754, 448] on h4 "Gary Zurnamer ⭐⭐⭐⭐⭐" at bounding box center [872, 464] width 263 height 31
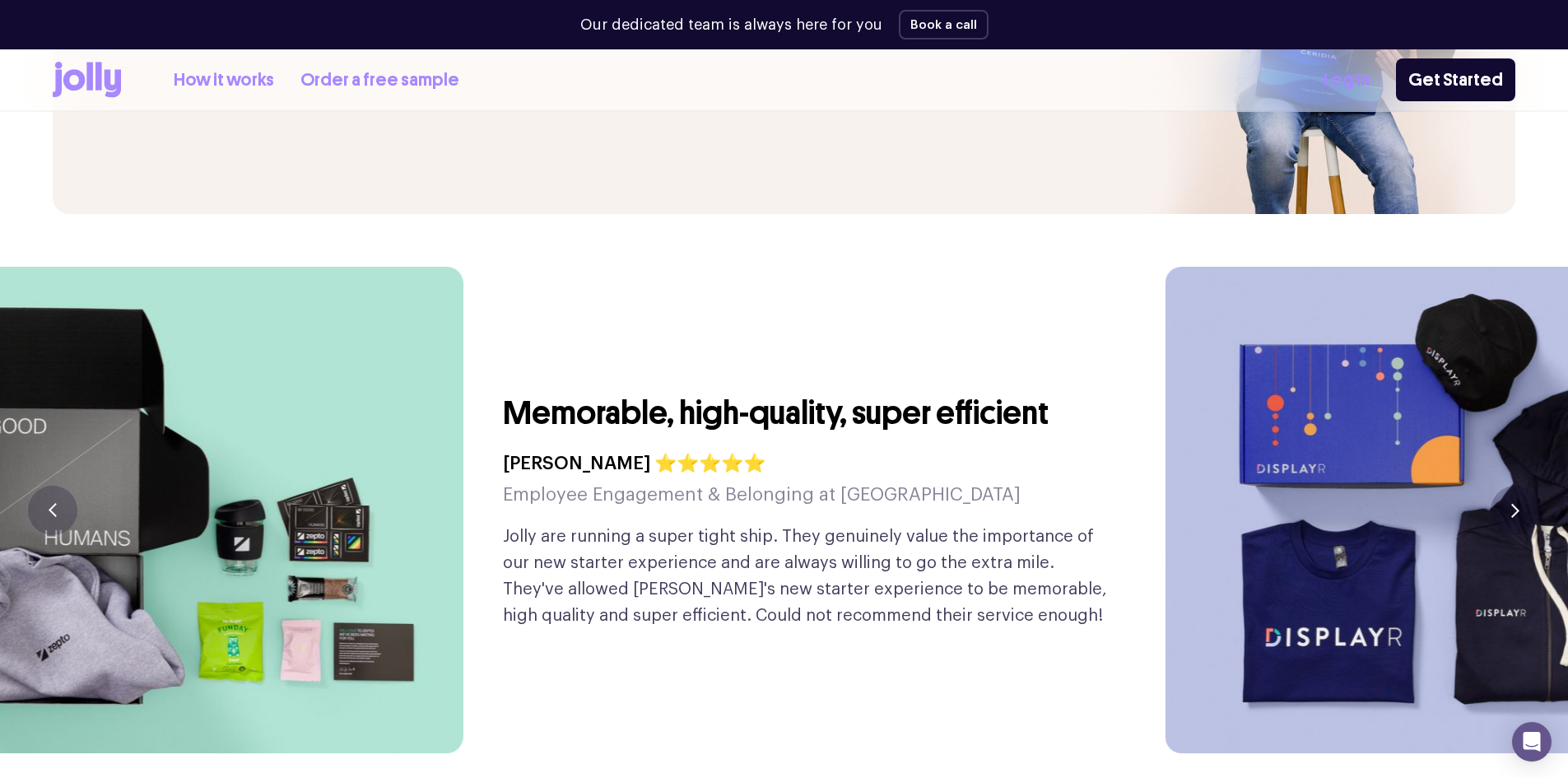
drag, startPoint x: 831, startPoint y: 435, endPoint x: 550, endPoint y: 450, distance: 281.4
click at [553, 450] on div "Eve Erickson ⭐⭐⭐⭐⭐ Employee Engagement & Belonging at Zepto" at bounding box center [762, 479] width 518 height 63
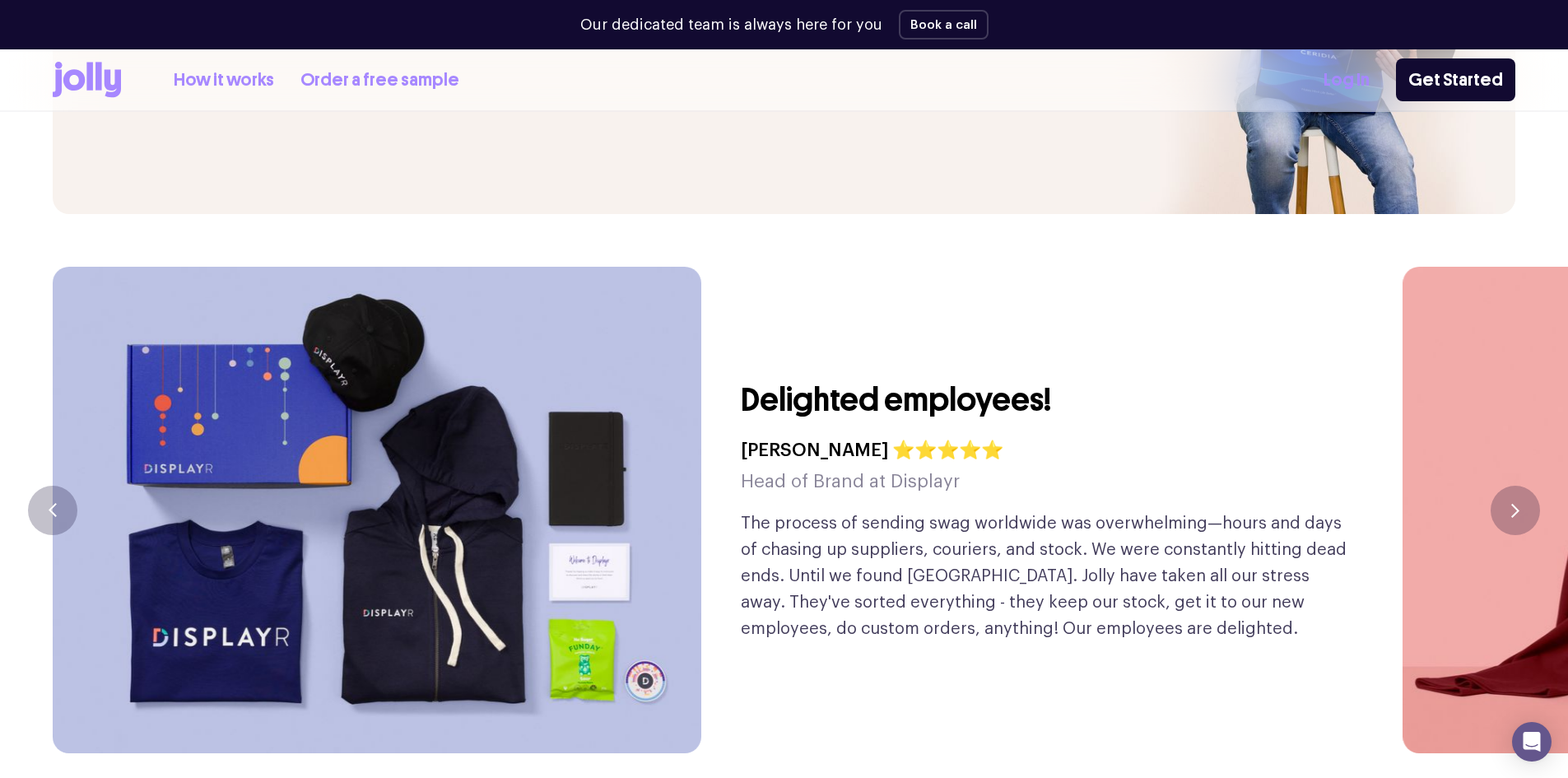
drag, startPoint x: 857, startPoint y: 433, endPoint x: 599, endPoint y: 439, distance: 258.1
click at [748, 466] on h5 "Head of Brand at Displayr" at bounding box center [872, 482] width 263 height 31
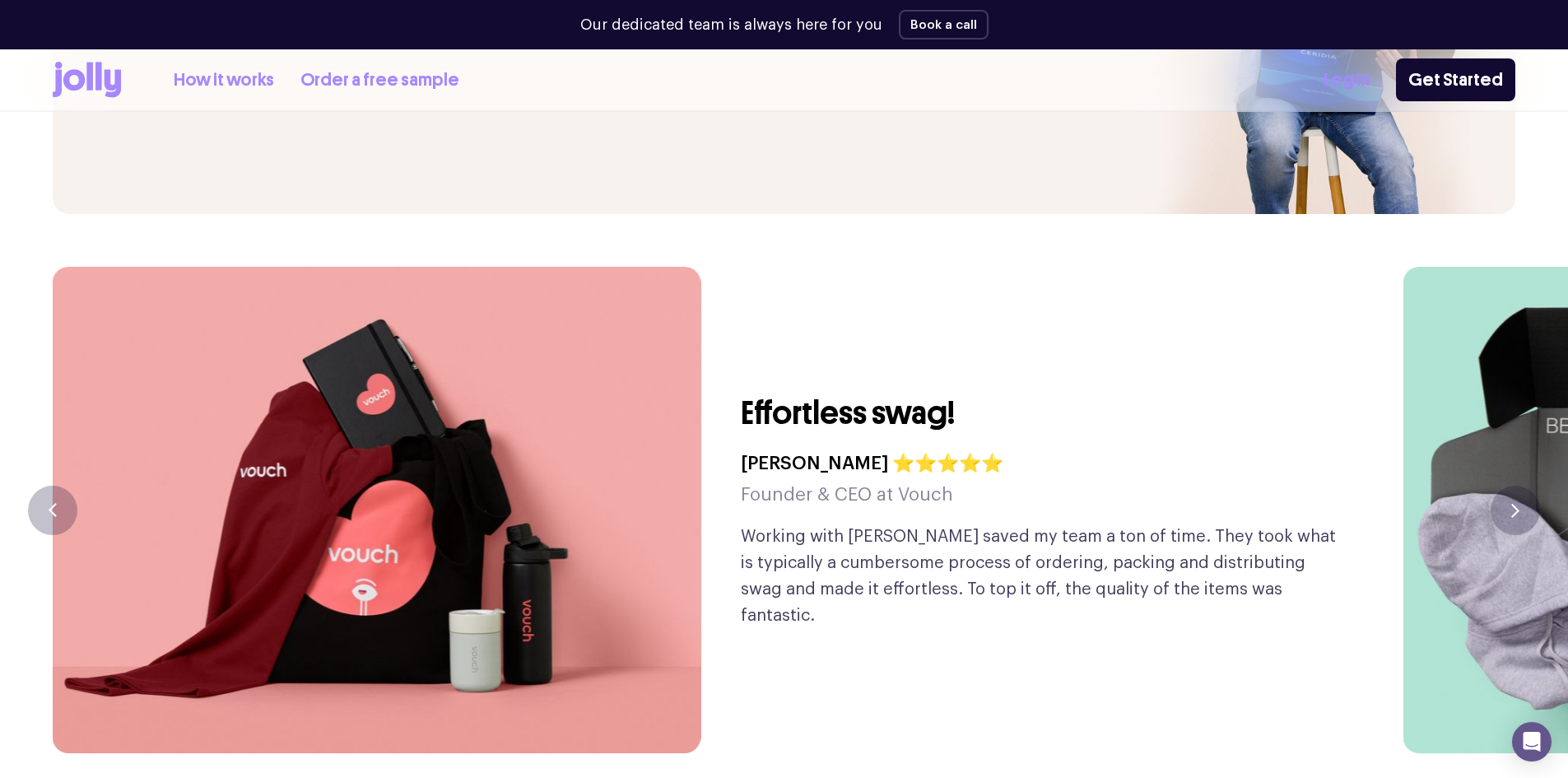
drag, startPoint x: 830, startPoint y: 430, endPoint x: 539, endPoint y: 434, distance: 291.0
click at [741, 448] on h4 "Gary Zurnamer ⭐⭐⭐⭐⭐" at bounding box center [872, 464] width 263 height 31
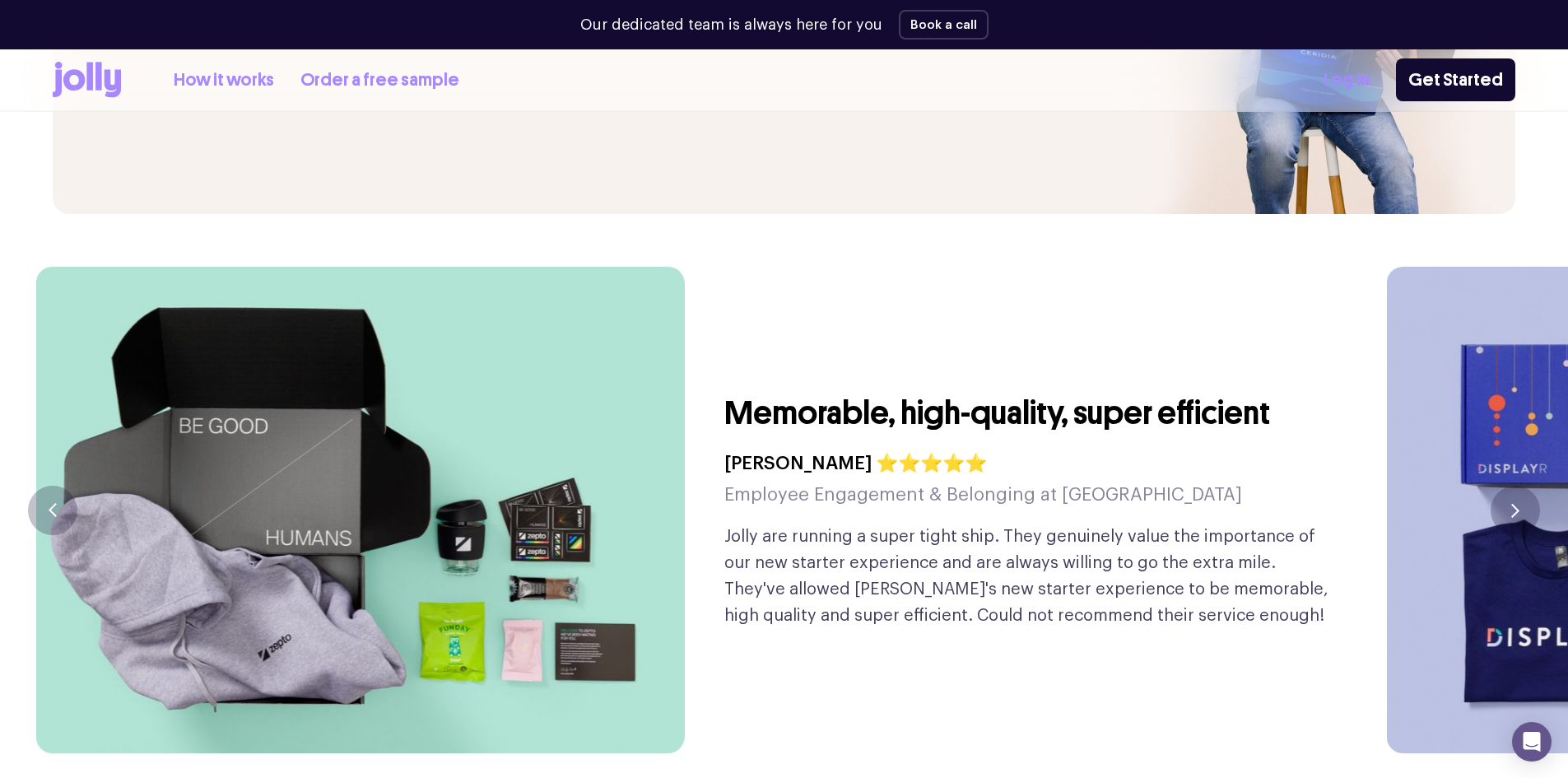
drag, startPoint x: 770, startPoint y: 418, endPoint x: 638, endPoint y: 427, distance: 132.3
click at [724, 448] on h4 "Eve Erickson ⭐⭐⭐⭐⭐" at bounding box center [983, 464] width 518 height 31
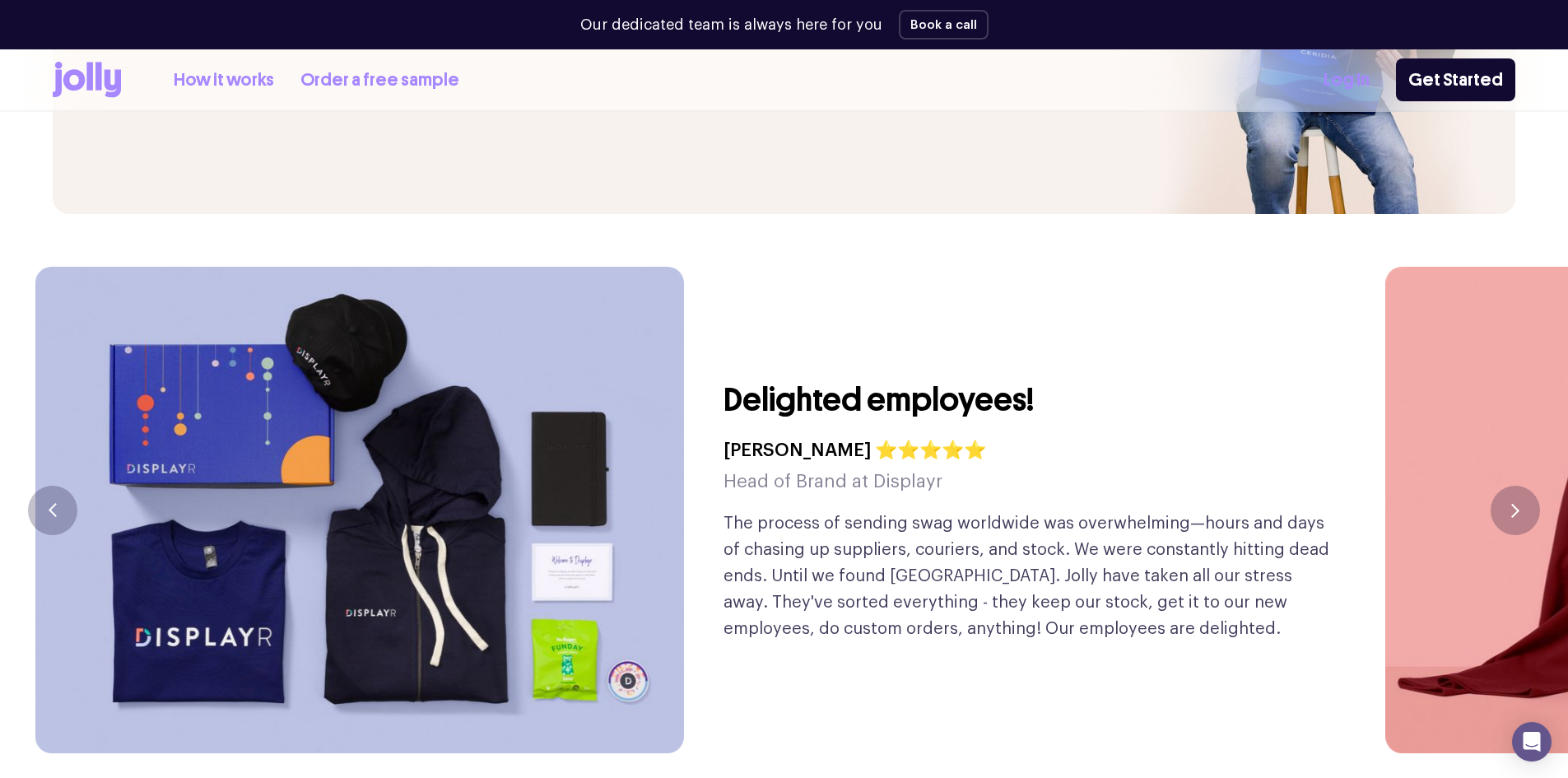
drag, startPoint x: 747, startPoint y: 417, endPoint x: 391, endPoint y: 425, distance: 356.1
click at [612, 421] on div "Delighted employees! Natalie Brown ⭐⭐⭐⭐⭐ Head of Brand at Displayr The process …" at bounding box center [684, 510] width 1298 height 487
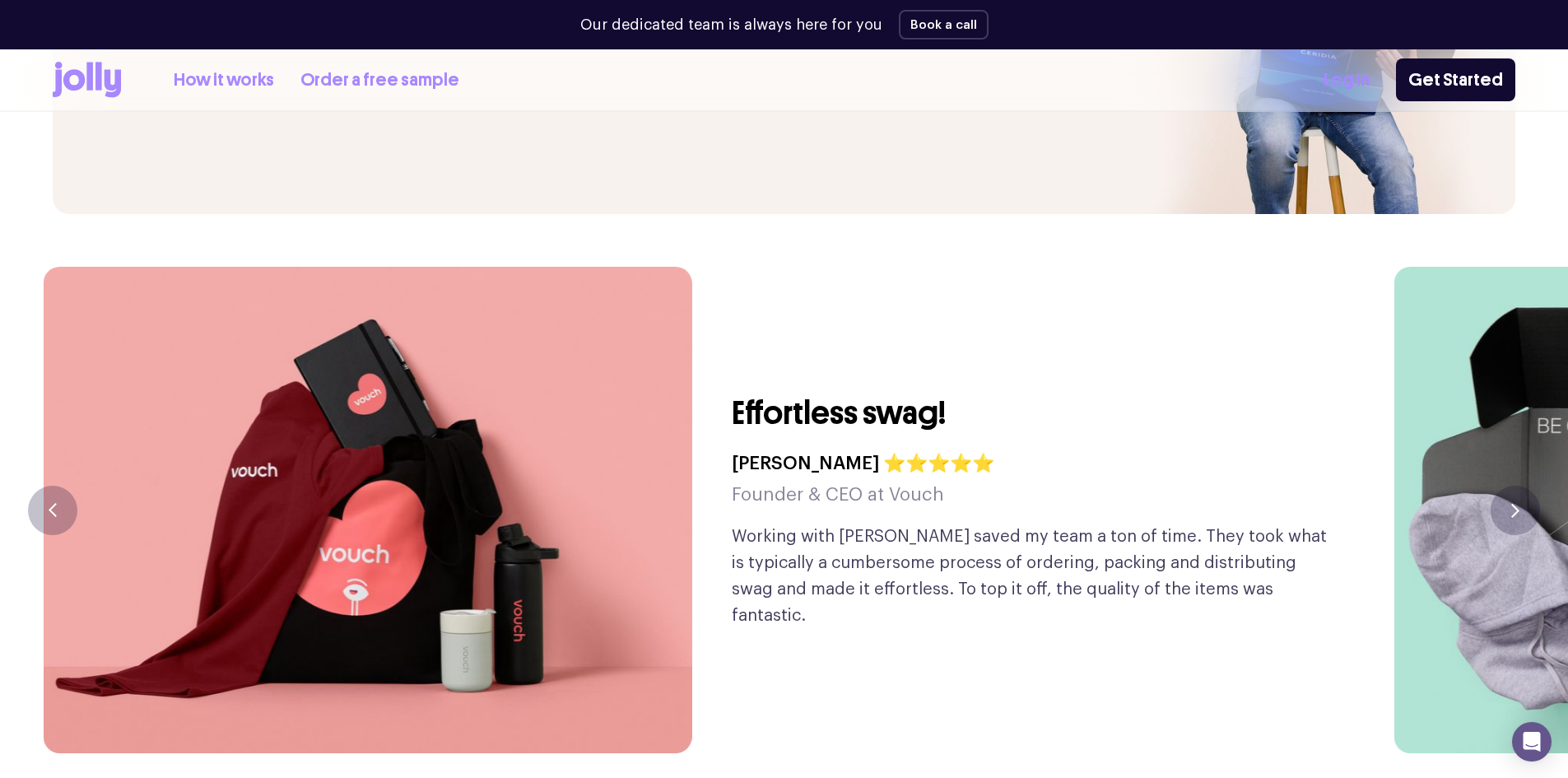
drag, startPoint x: 692, startPoint y: 412, endPoint x: 437, endPoint y: 415, distance: 255.0
click at [533, 416] on img at bounding box center [368, 510] width 649 height 487
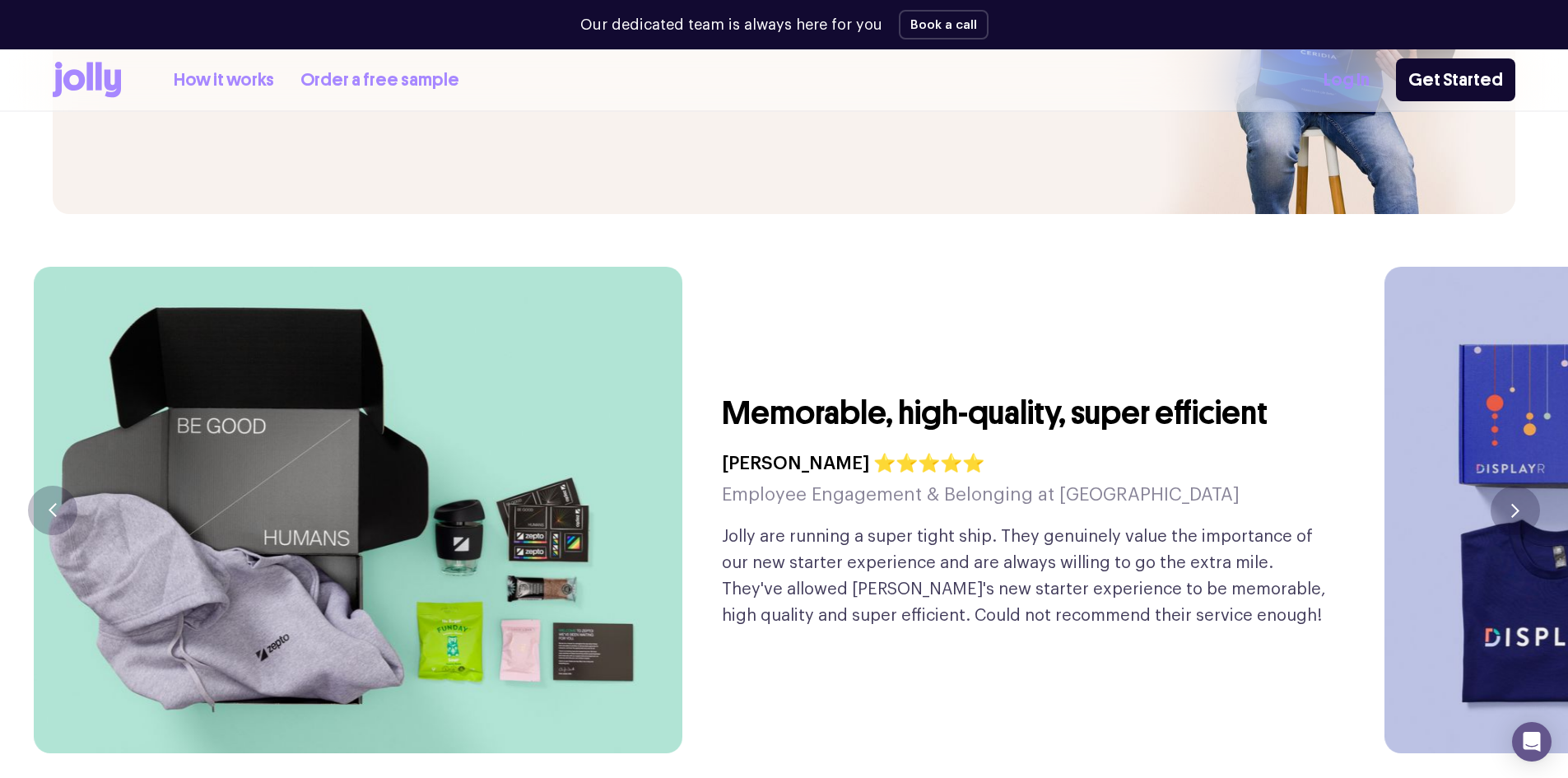
drag, startPoint x: 637, startPoint y: 404, endPoint x: 382, endPoint y: 407, distance: 255.0
click at [472, 409] on img at bounding box center [358, 510] width 649 height 487
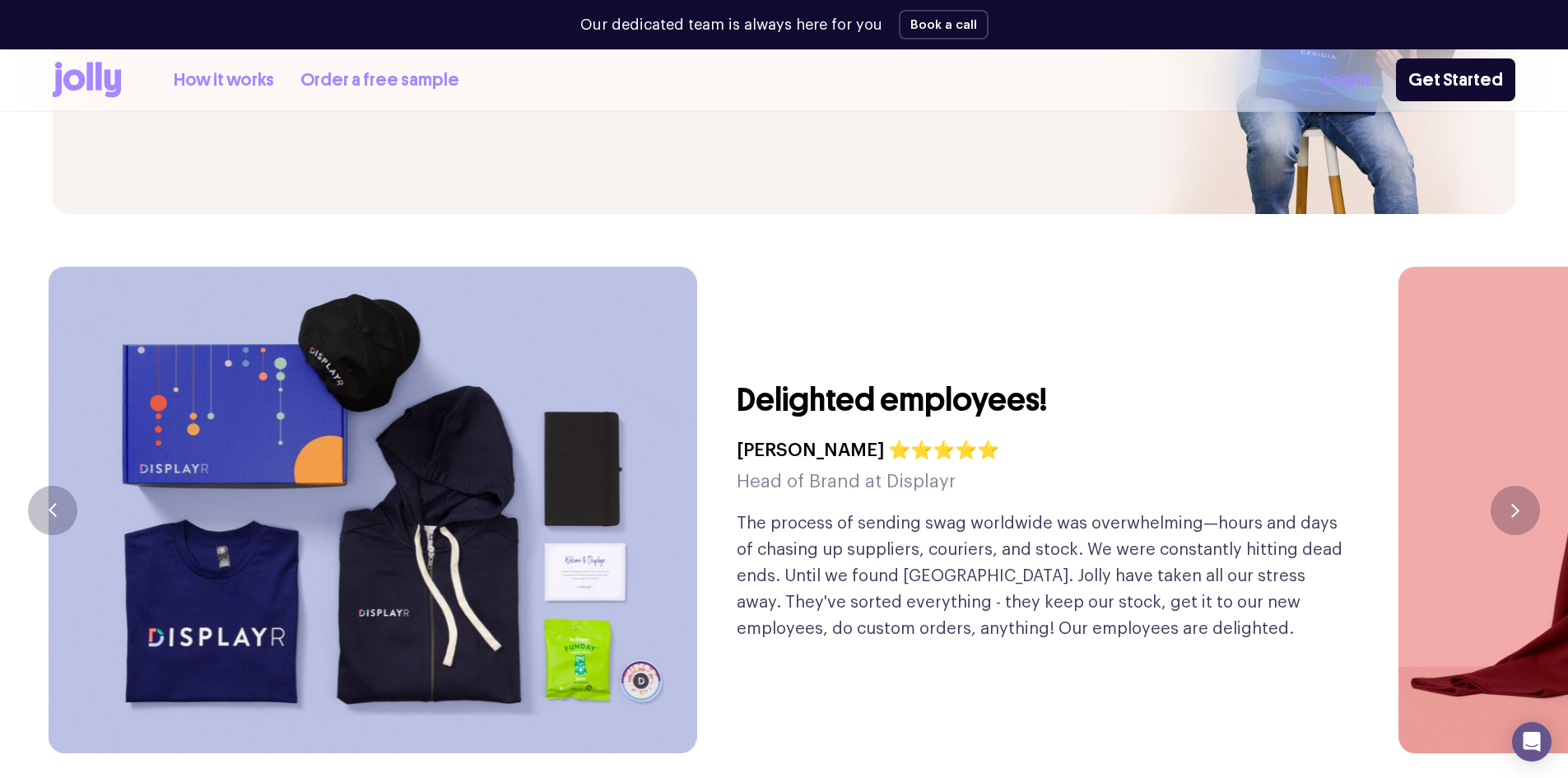
drag, startPoint x: 667, startPoint y: 397, endPoint x: 406, endPoint y: 410, distance: 261.3
click at [559, 406] on img at bounding box center [372, 510] width 649 height 487
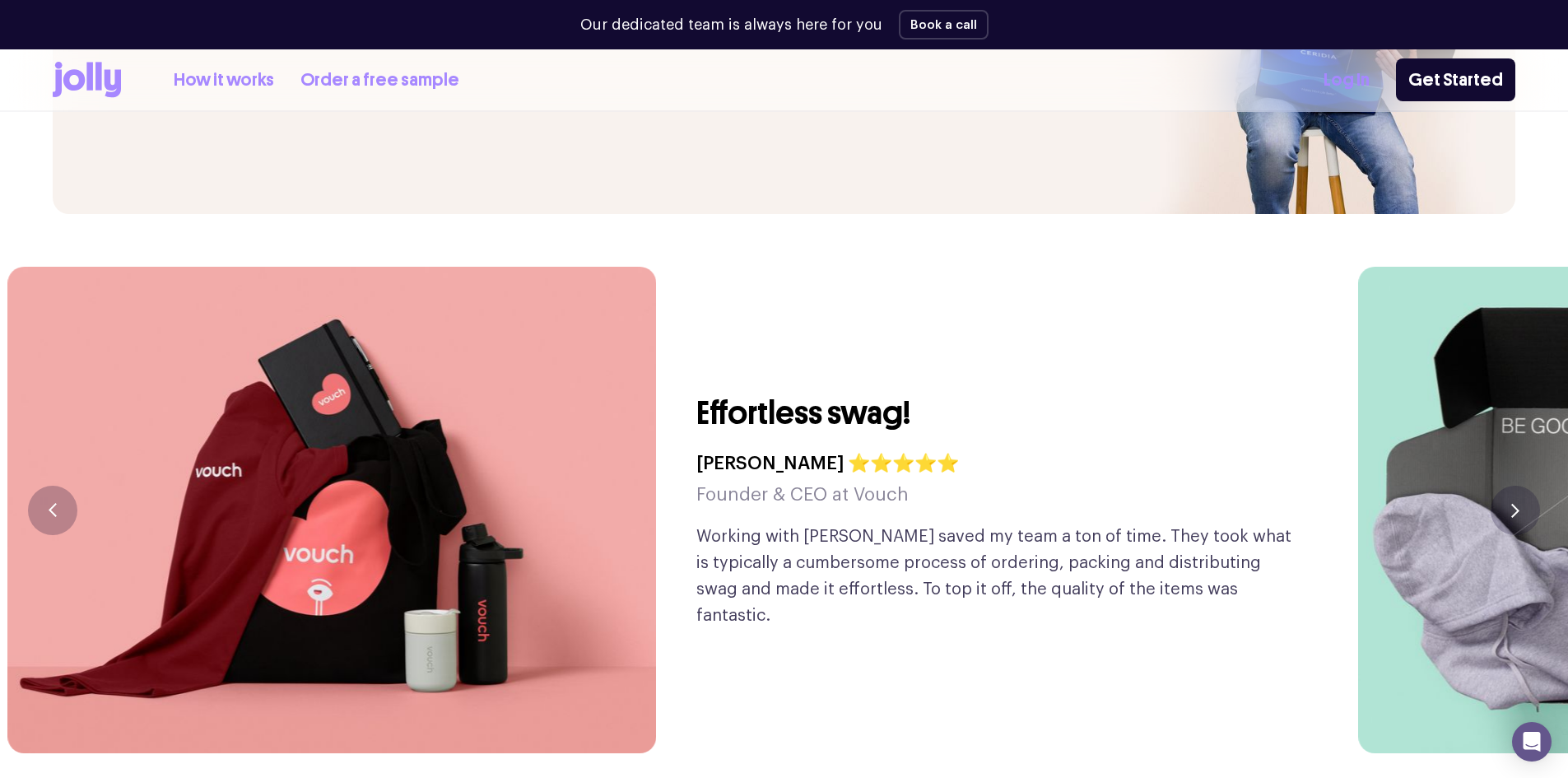
drag, startPoint x: 695, startPoint y: 391, endPoint x: 281, endPoint y: 409, distance: 414.4
click at [521, 401] on img at bounding box center [332, 510] width 649 height 487
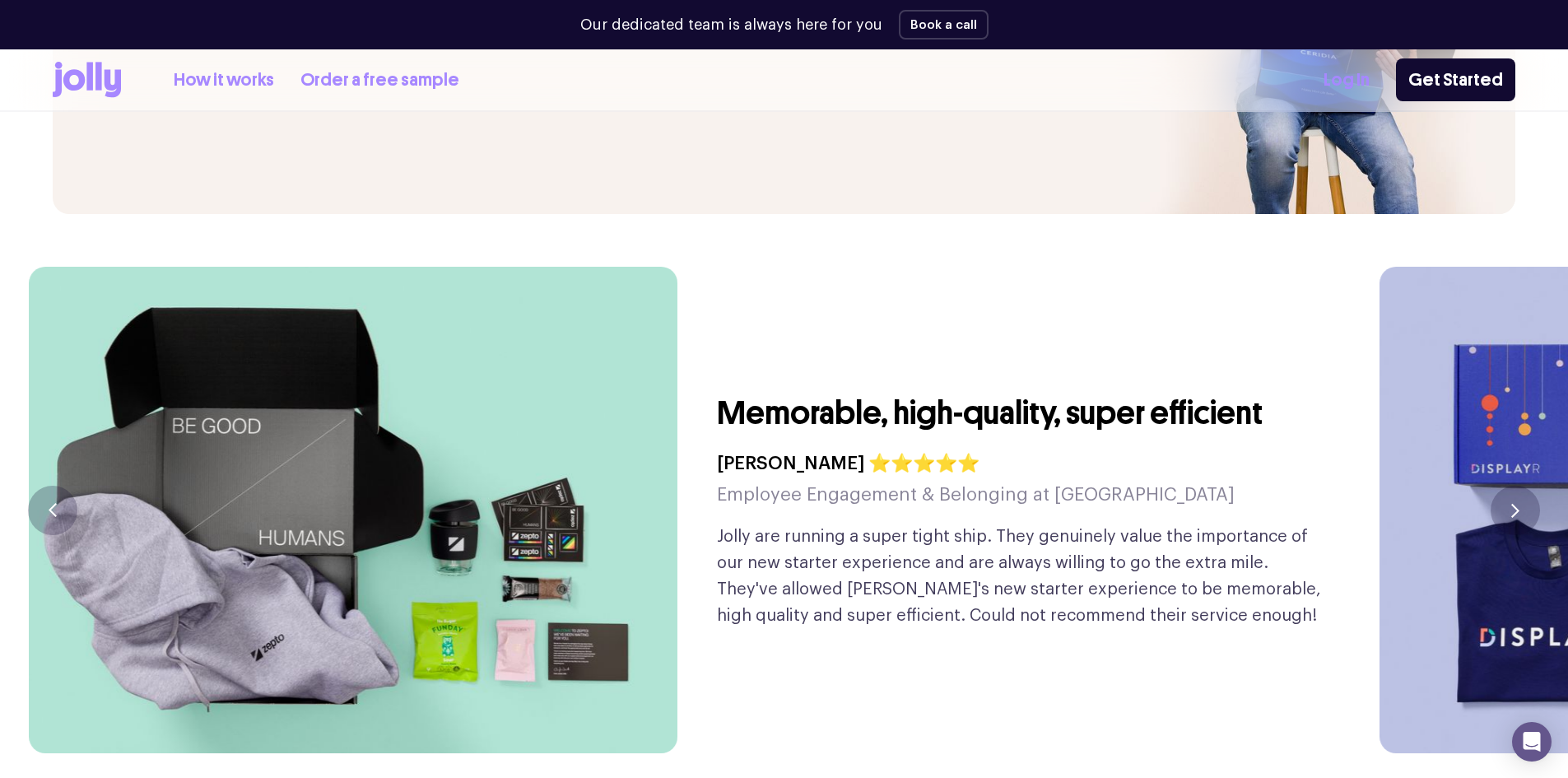
drag, startPoint x: 641, startPoint y: 401, endPoint x: 387, endPoint y: 414, distance: 254.3
click at [395, 414] on img at bounding box center [353, 510] width 649 height 487
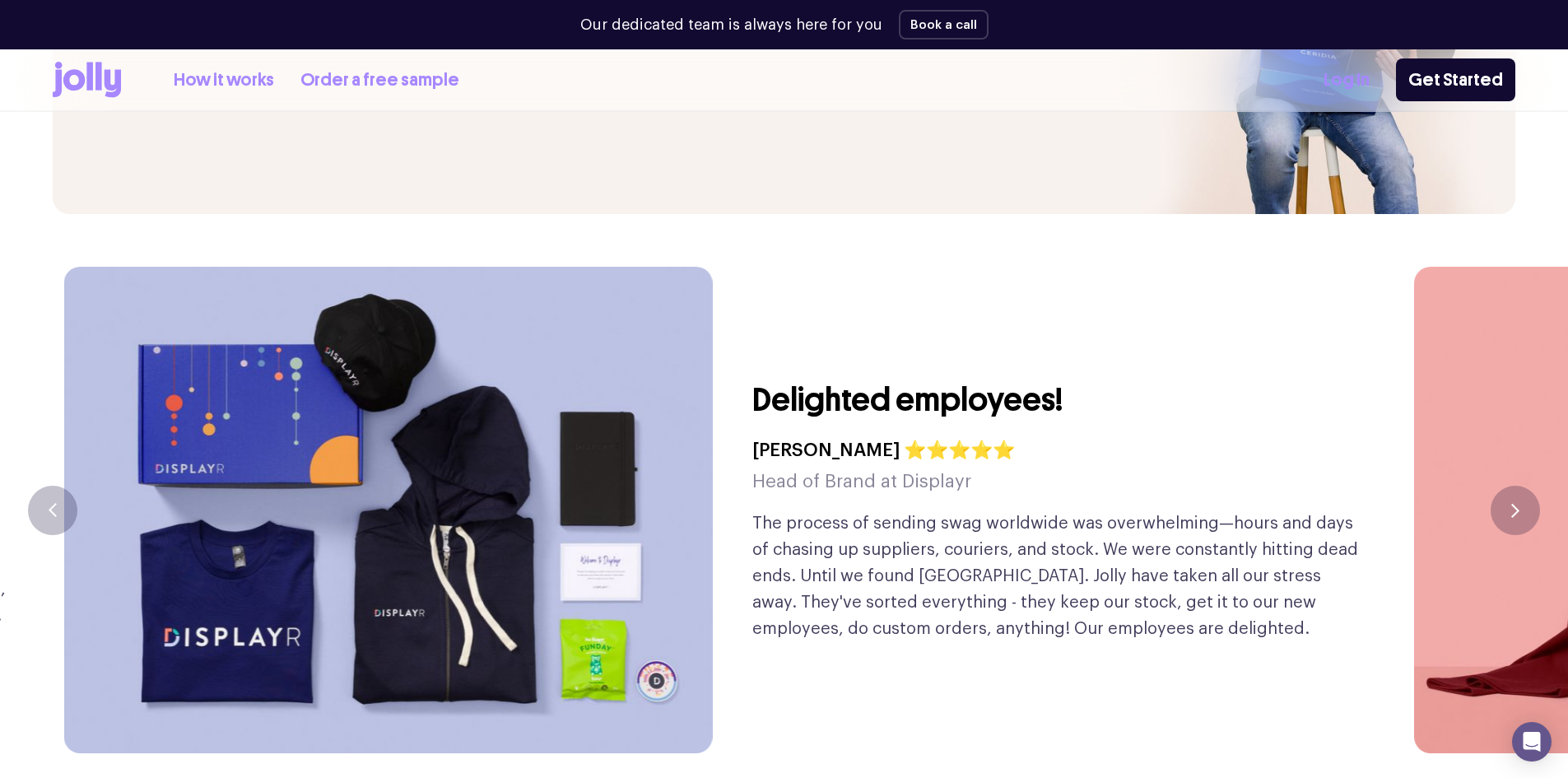
drag, startPoint x: 596, startPoint y: 398, endPoint x: 305, endPoint y: 403, distance: 291.0
click at [429, 402] on img at bounding box center [388, 510] width 649 height 487
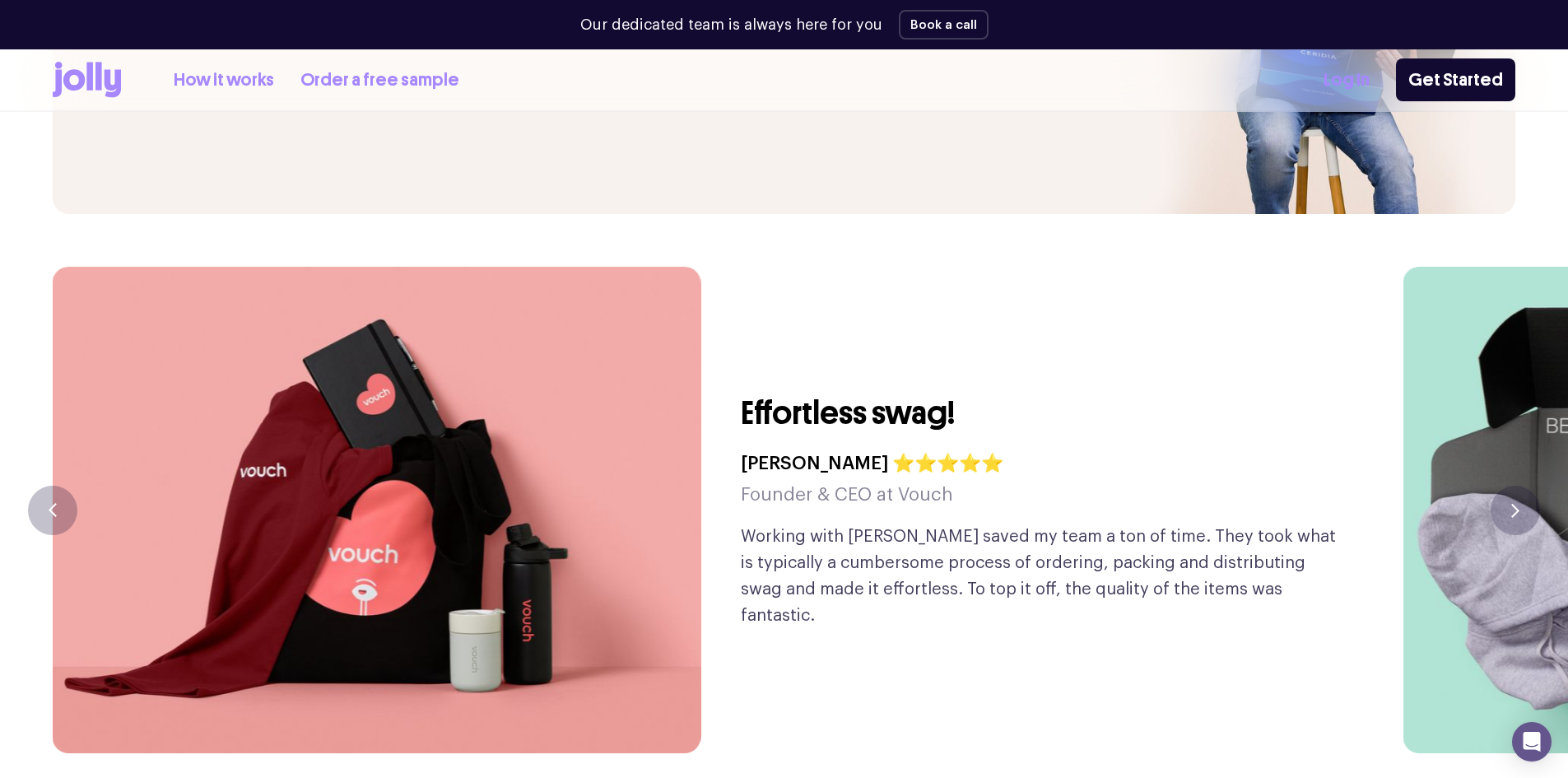
drag, startPoint x: 835, startPoint y: 366, endPoint x: 293, endPoint y: 393, distance: 542.7
click at [741, 392] on h3 "Effortless swag!" at bounding box center [848, 413] width 214 height 42
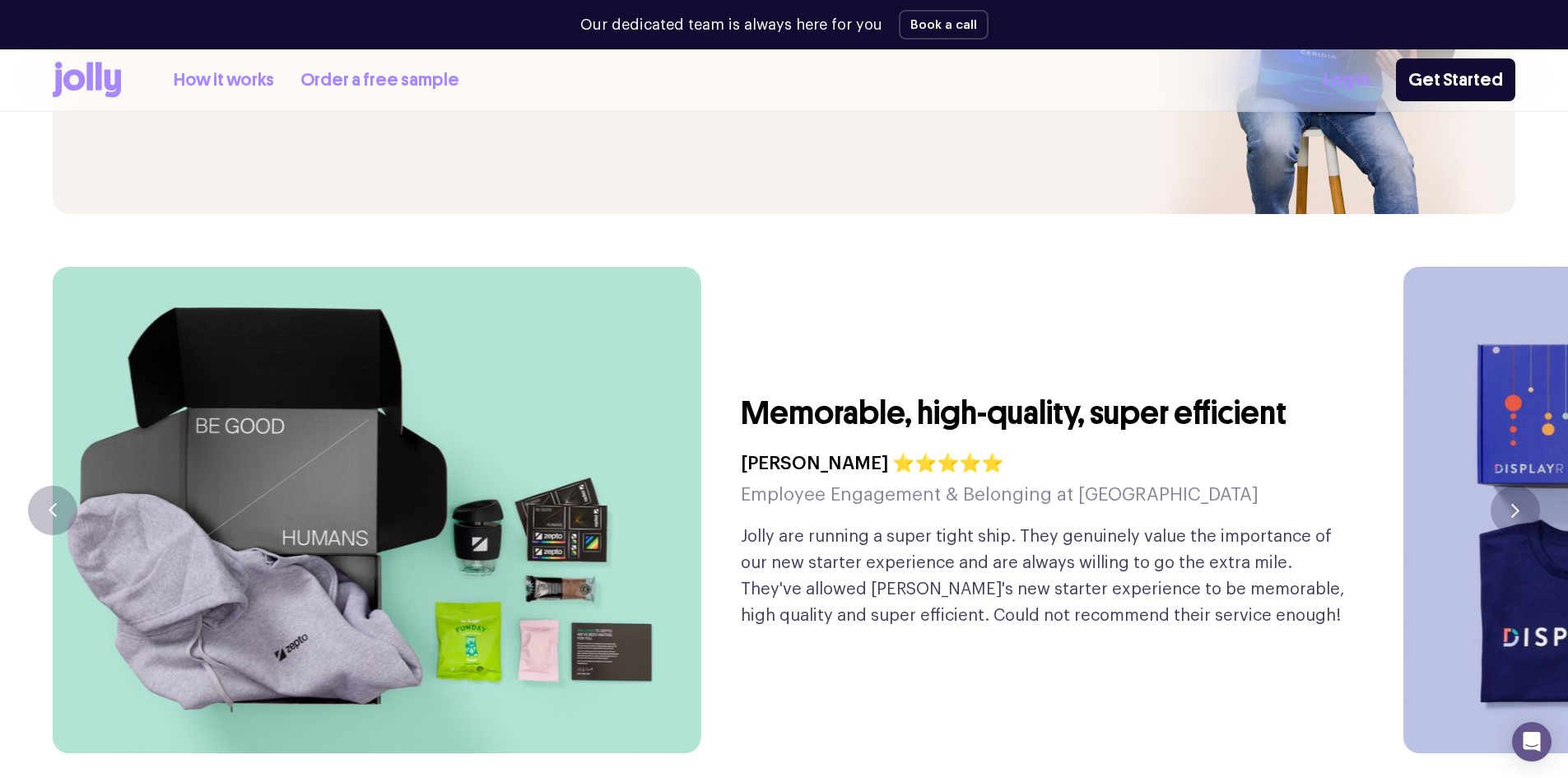
drag, startPoint x: 637, startPoint y: 368, endPoint x: 359, endPoint y: 393, distance: 279.1
click at [462, 384] on img at bounding box center [376, 510] width 649 height 487
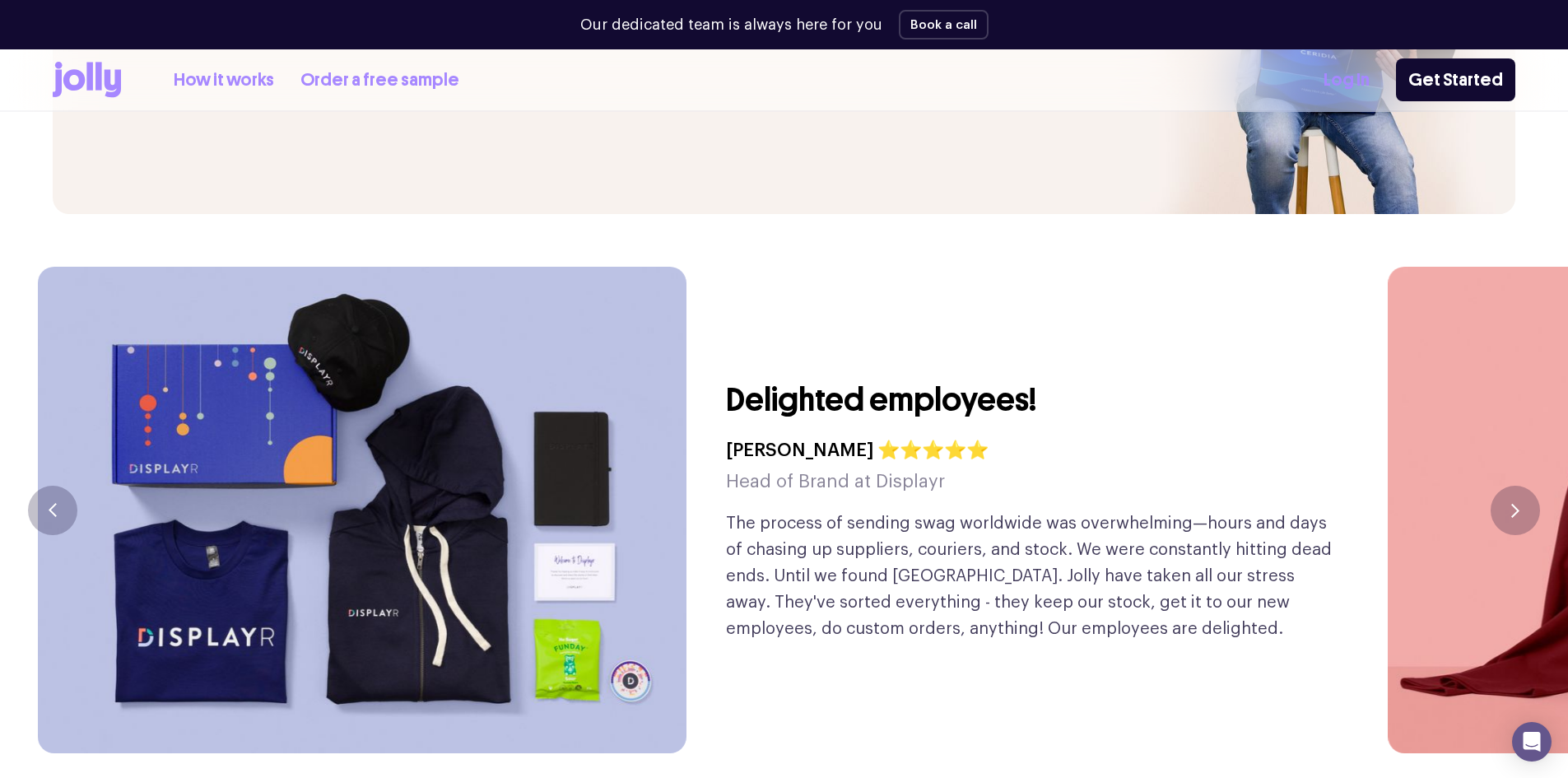
drag, startPoint x: 649, startPoint y: 365, endPoint x: 362, endPoint y: 393, distance: 288.4
click at [456, 385] on img at bounding box center [361, 510] width 649 height 487
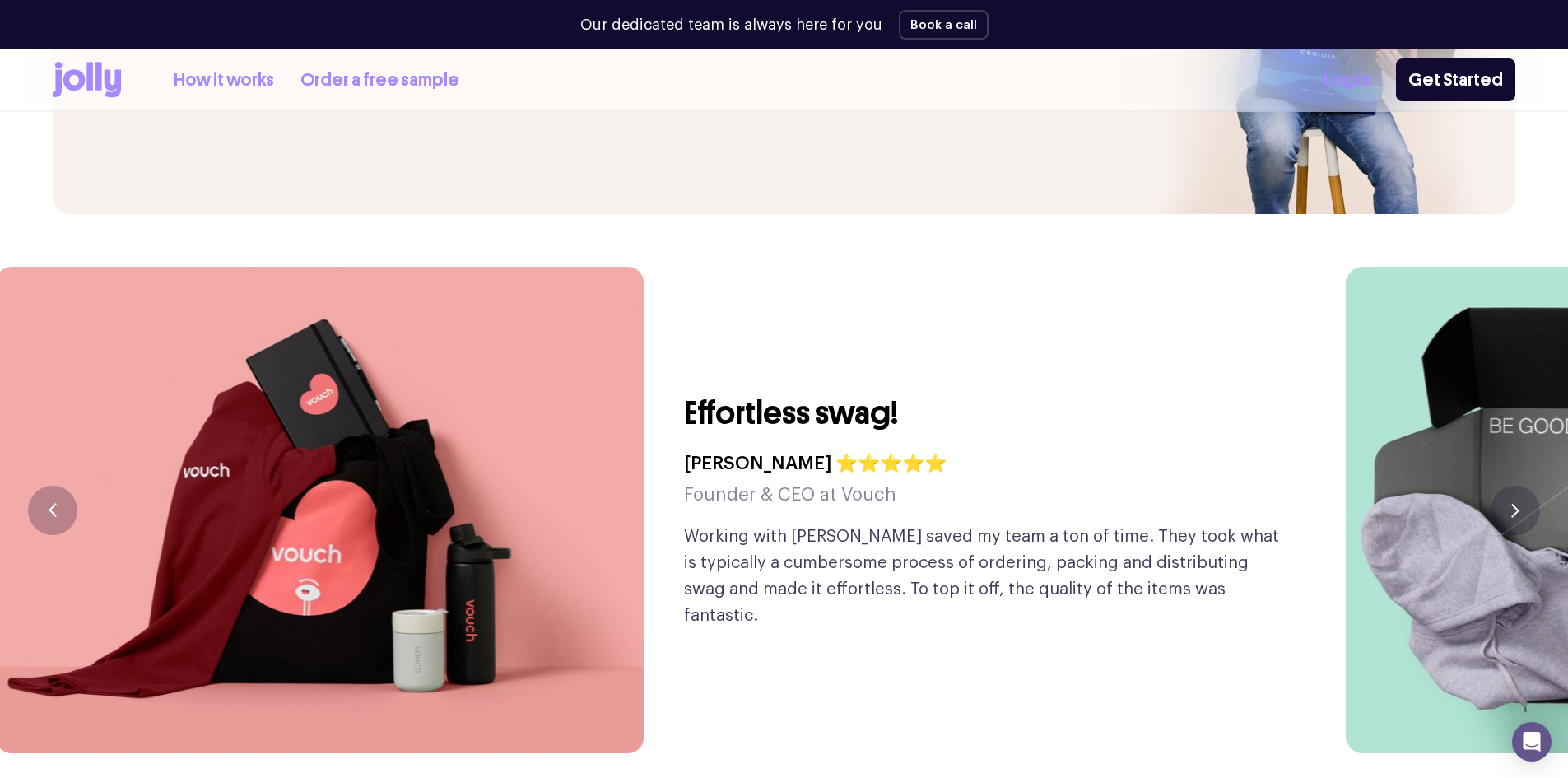
drag, startPoint x: 686, startPoint y: 374, endPoint x: 352, endPoint y: 389, distance: 334.3
click at [510, 386] on img at bounding box center [320, 510] width 649 height 487
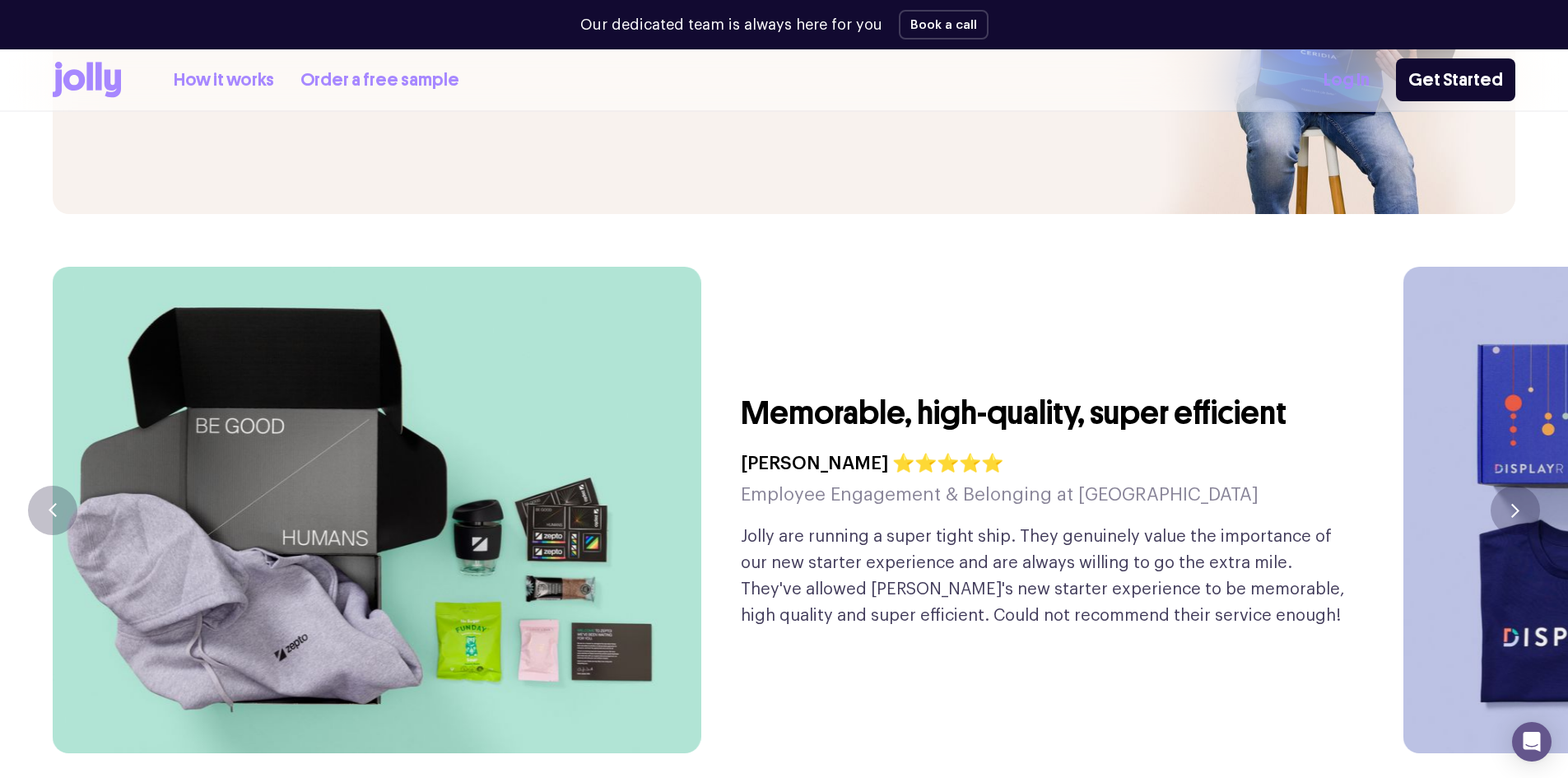
drag, startPoint x: 602, startPoint y: 364, endPoint x: 479, endPoint y: 360, distance: 123.1
click at [497, 368] on img at bounding box center [376, 510] width 649 height 487
